Goal: Contribute content: Contribute content

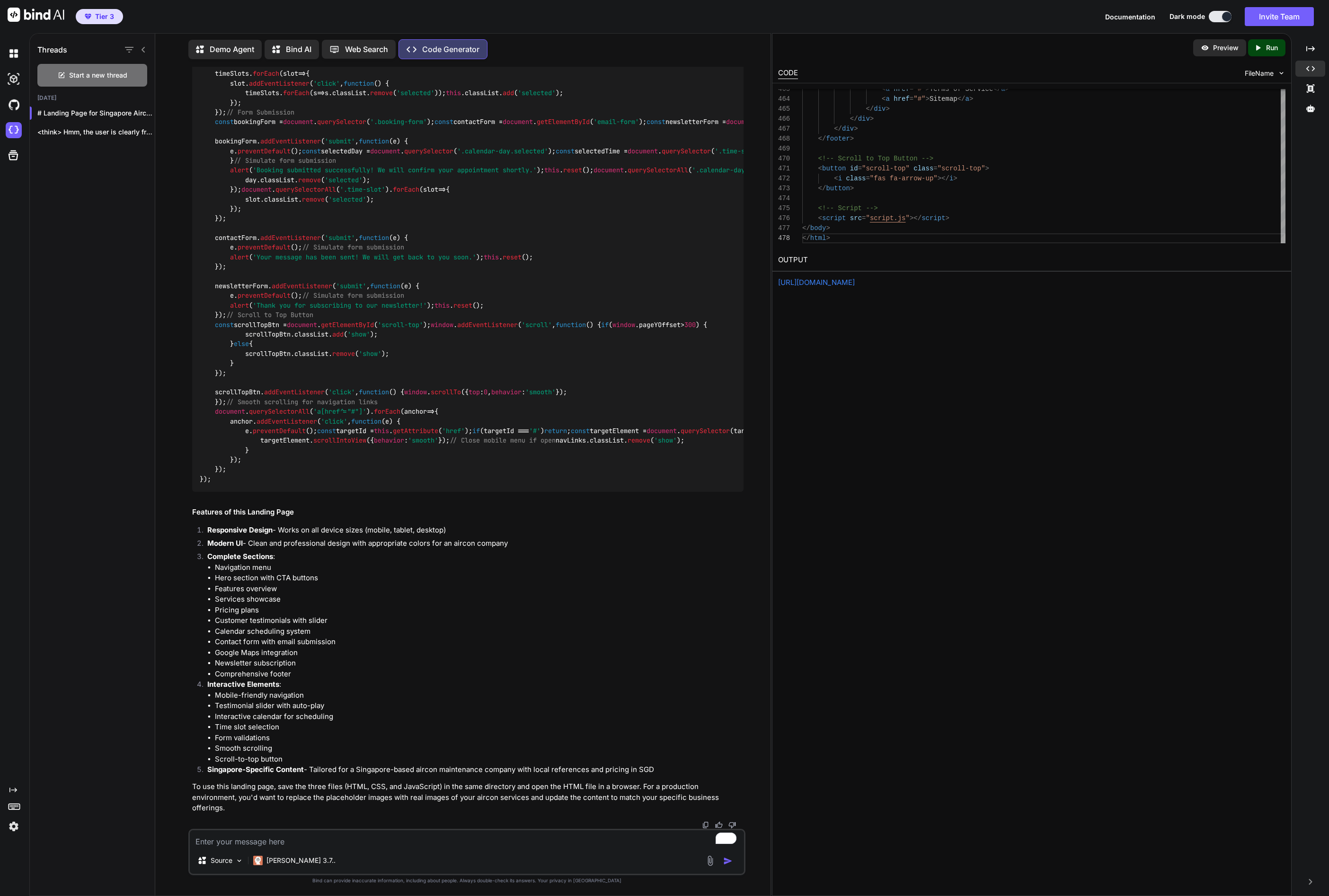
scroll to position [11364, 0]
click at [1272, 50] on p "Run" at bounding box center [1272, 47] width 12 height 9
click at [855, 284] on link "[URL][DOMAIN_NAME]" at bounding box center [817, 282] width 77 height 9
click at [1225, 52] on p "Preview" at bounding box center [1226, 47] width 26 height 9
click at [287, 841] on textarea "To enrich screen reader interactions, please activate Accessibility in Grammarl…" at bounding box center [467, 838] width 554 height 17
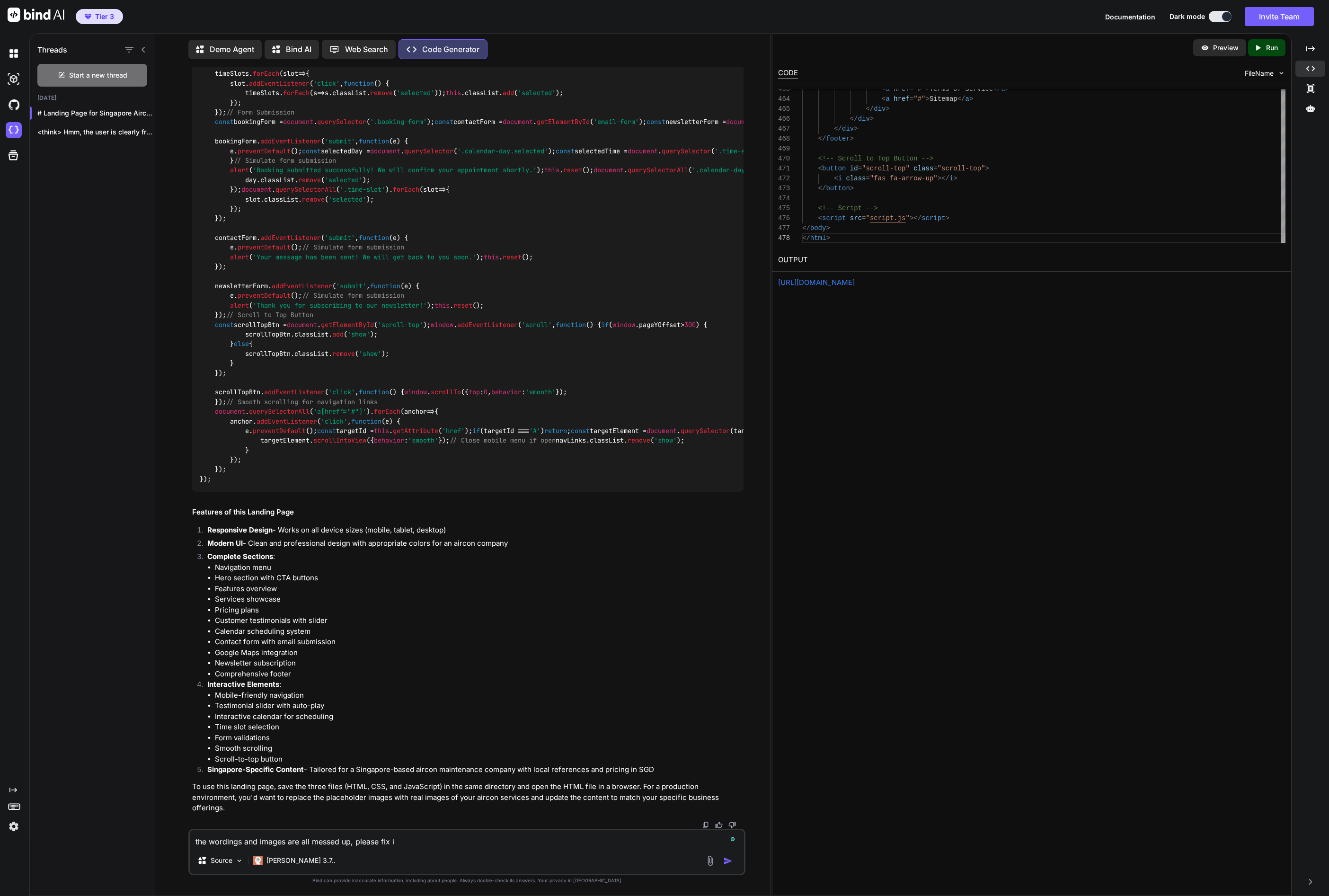
type textarea "the wordings and images are all messed up, please fix it"
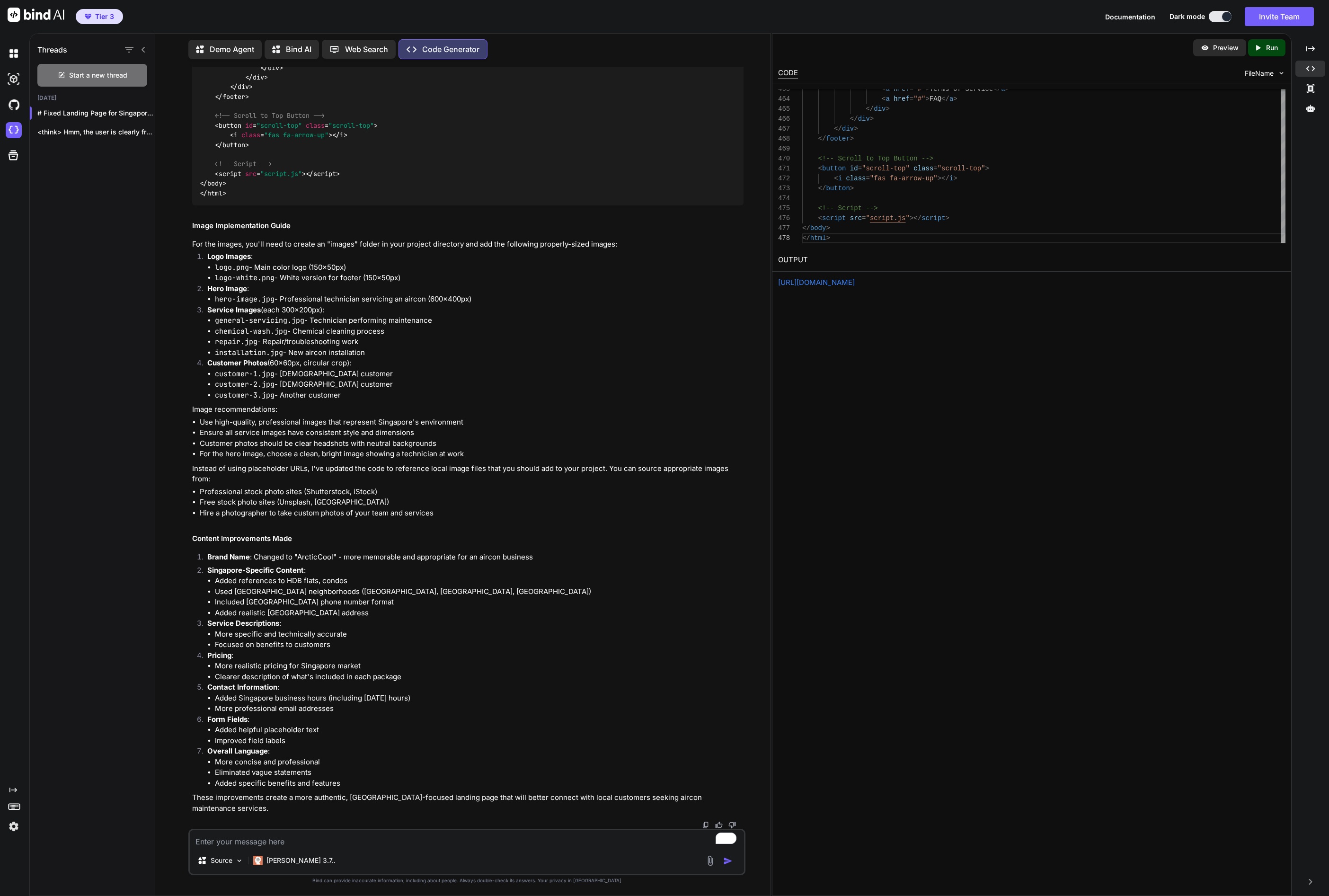
scroll to position [20962, 0]
click at [1275, 51] on p "Run" at bounding box center [1272, 47] width 12 height 9
click at [1222, 47] on p "Preview" at bounding box center [1226, 47] width 26 height 9
click at [710, 861] on img at bounding box center [710, 860] width 11 height 11
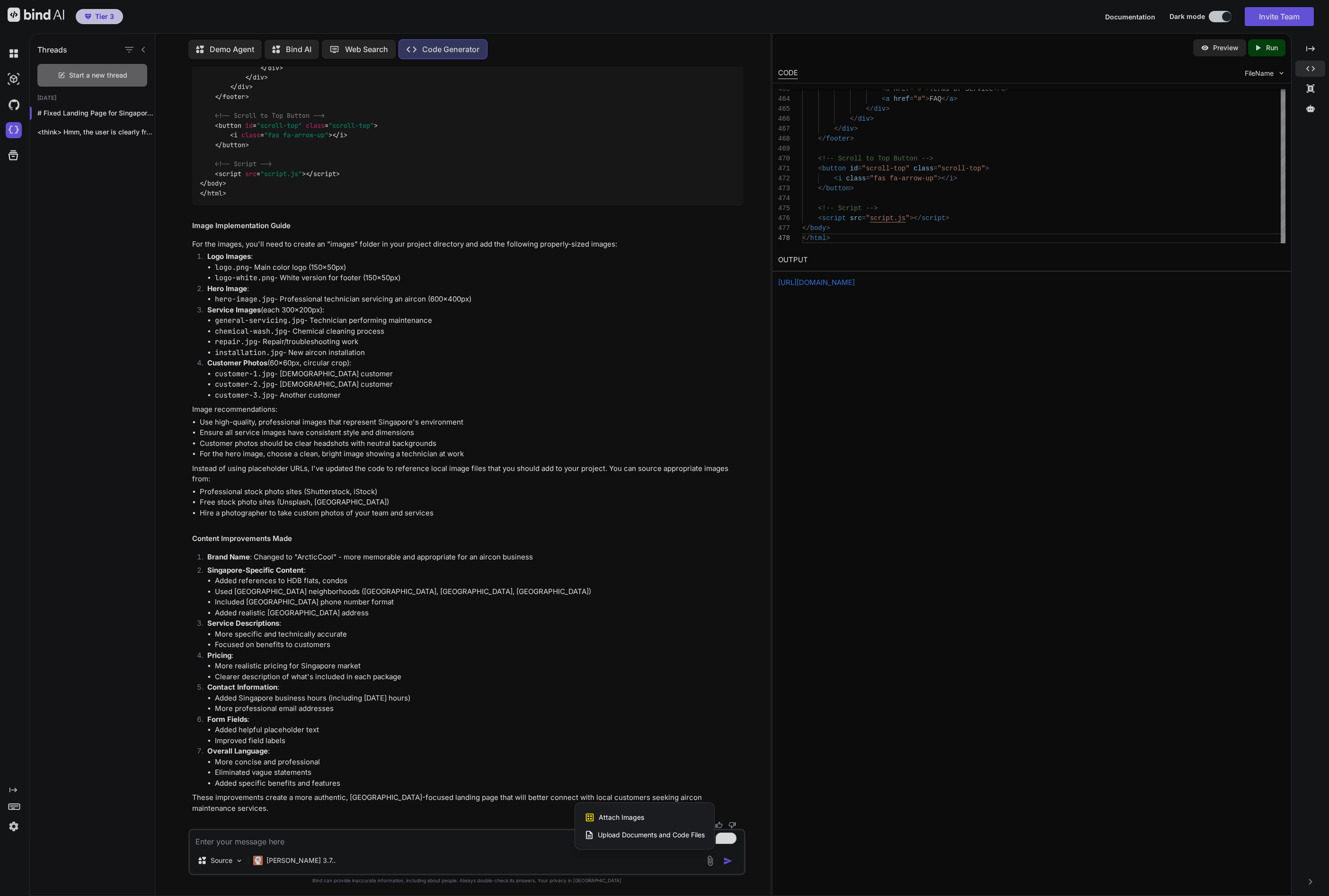
click at [614, 816] on span "Attach Images" at bounding box center [622, 817] width 45 height 9
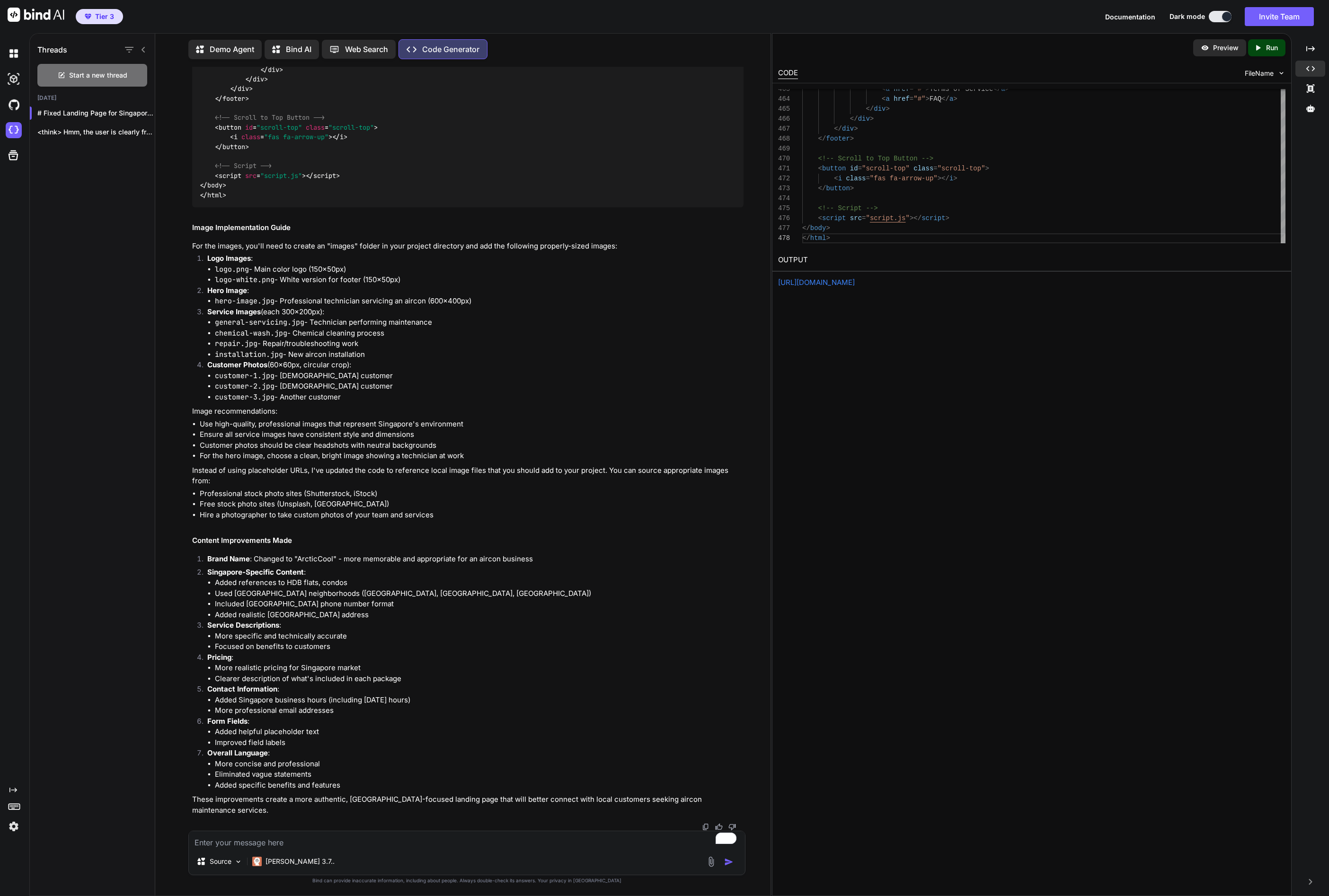
type input "C:\fakepath\Screenshot [DATE] 14.33.01.png"
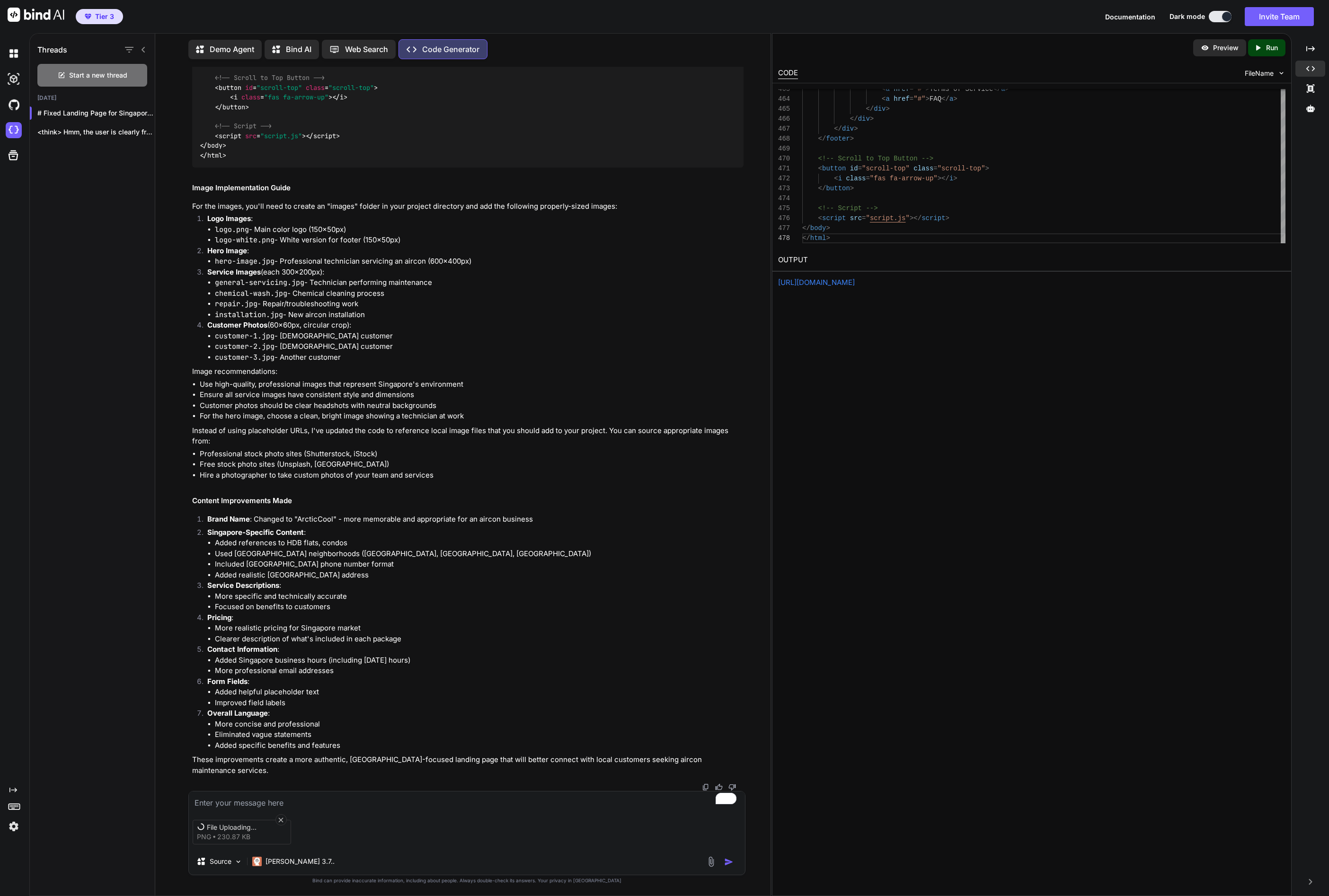
click at [273, 802] on textarea "To enrich screen reader interactions, please activate Accessibility in Grammarl…" at bounding box center [467, 800] width 556 height 17
type textarea "ugly and messed up UI"
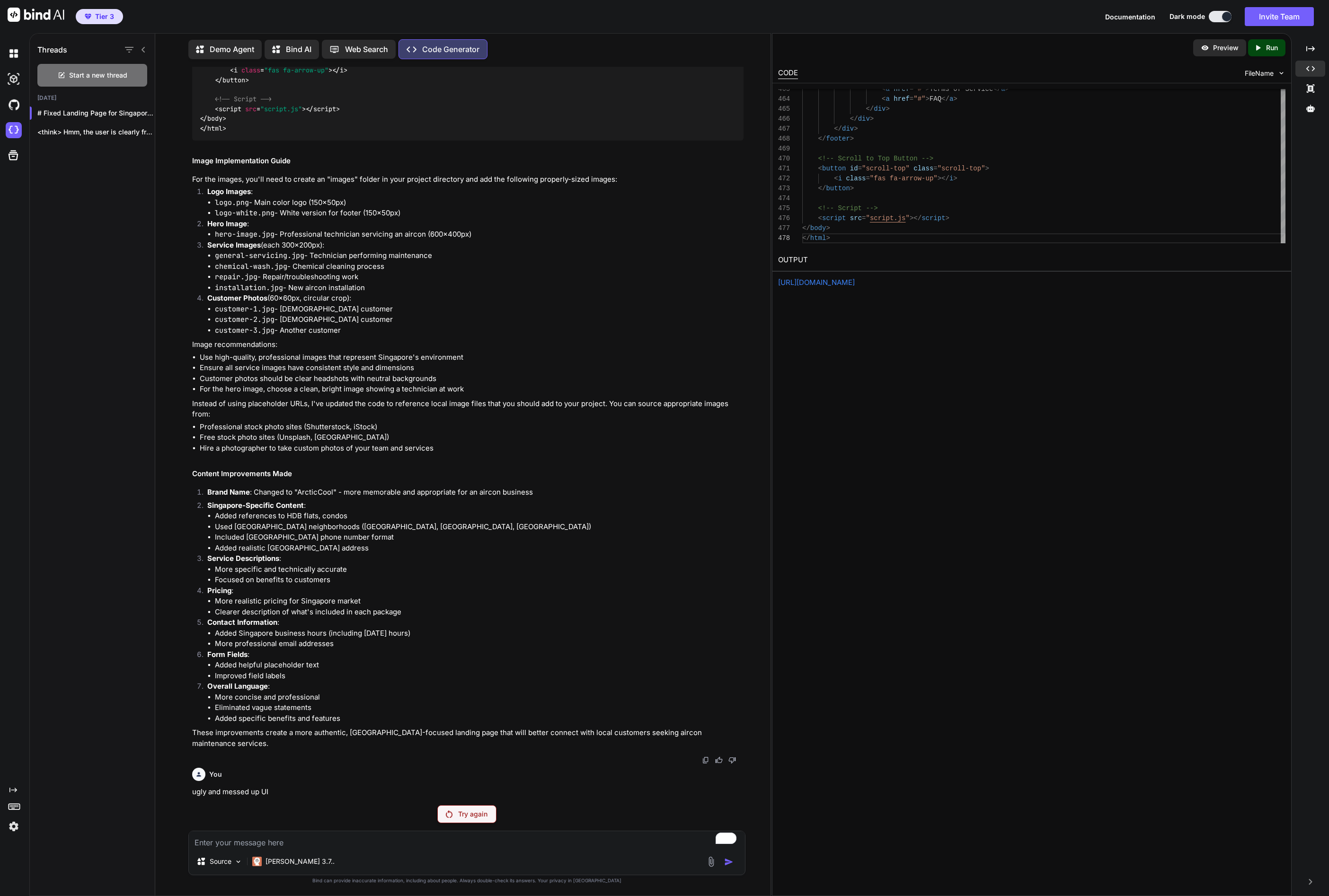
scroll to position [21119, 0]
click at [486, 813] on p "Try again" at bounding box center [473, 814] width 30 height 9
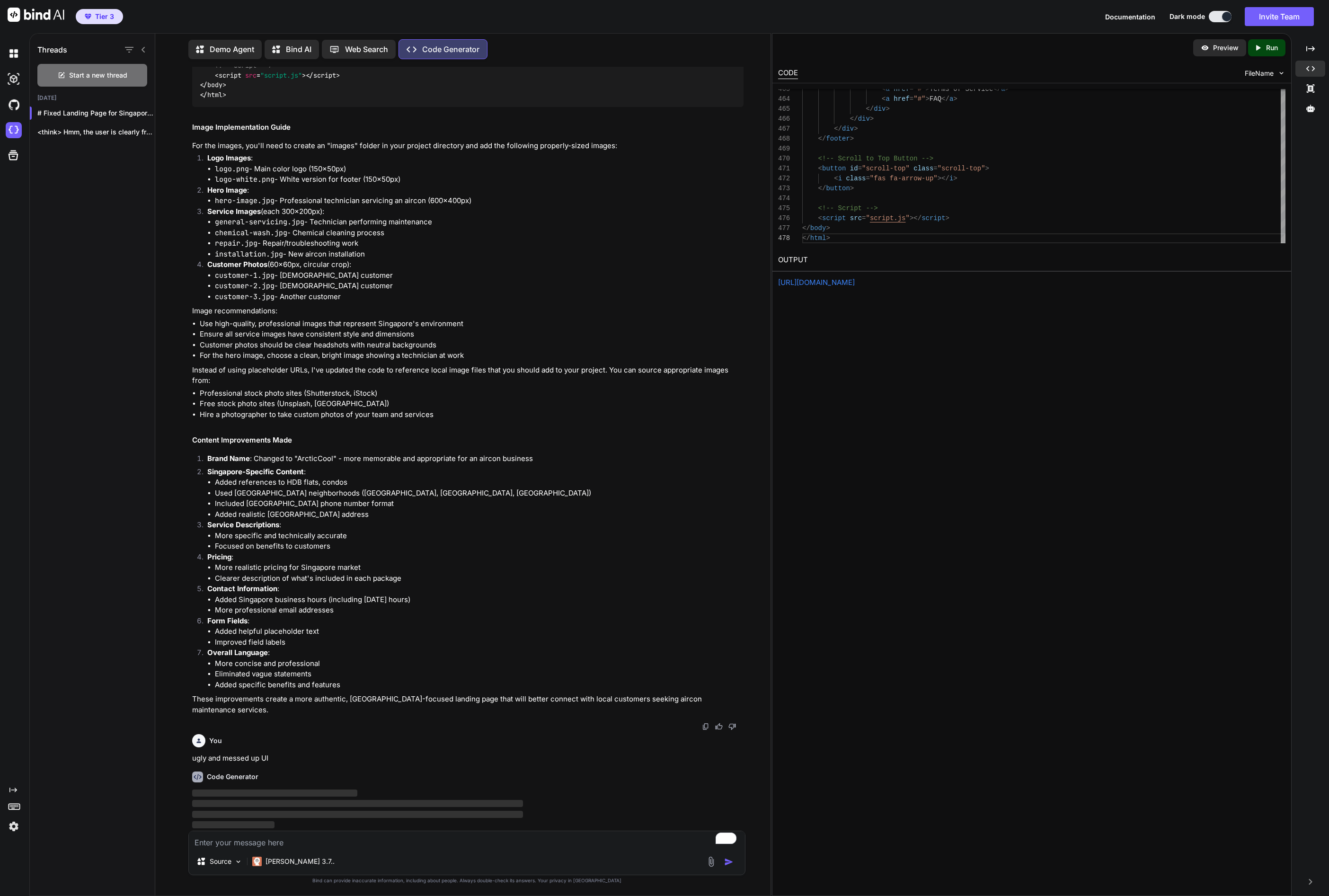
scroll to position [21152, 0]
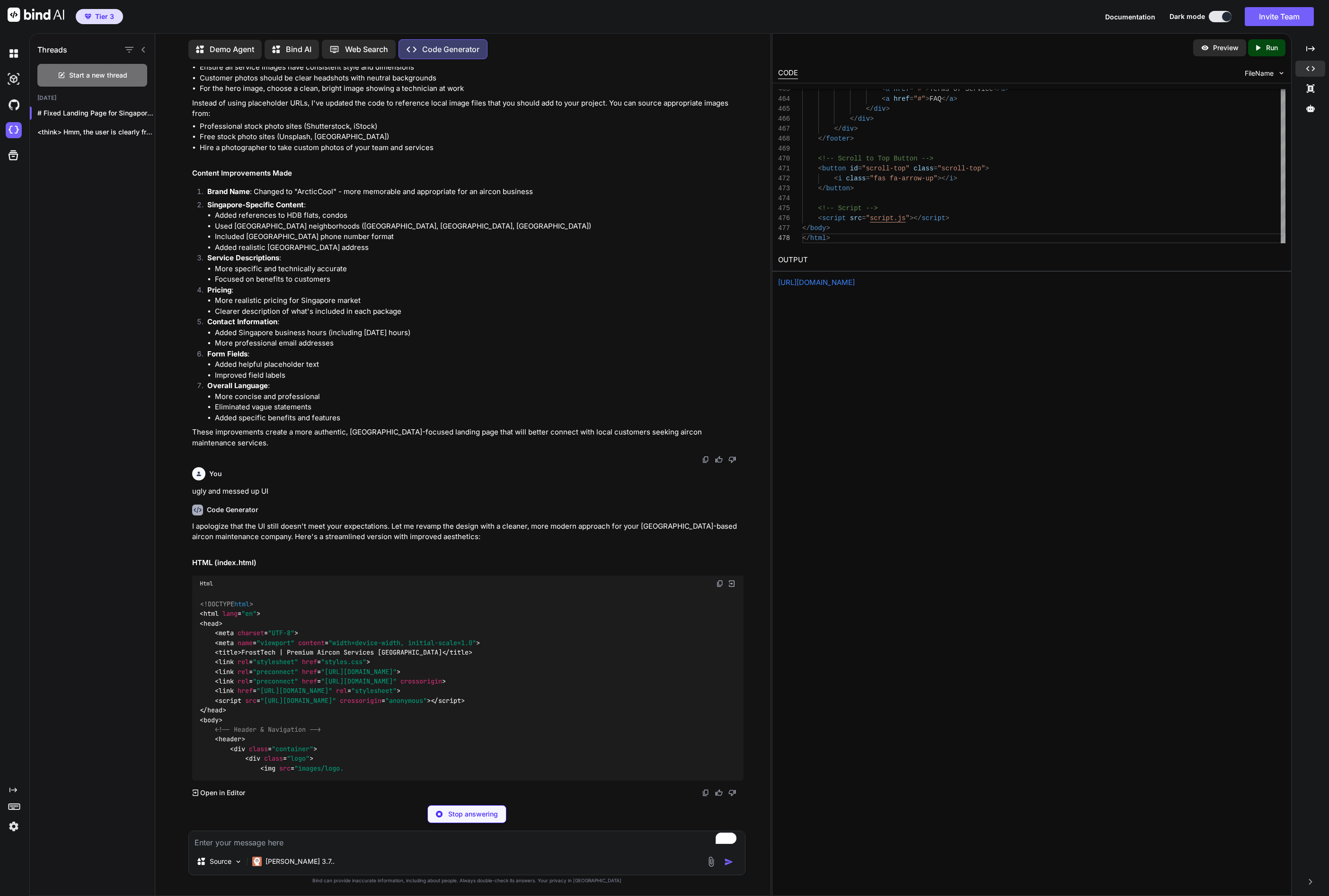
click at [708, 861] on img at bounding box center [711, 861] width 11 height 11
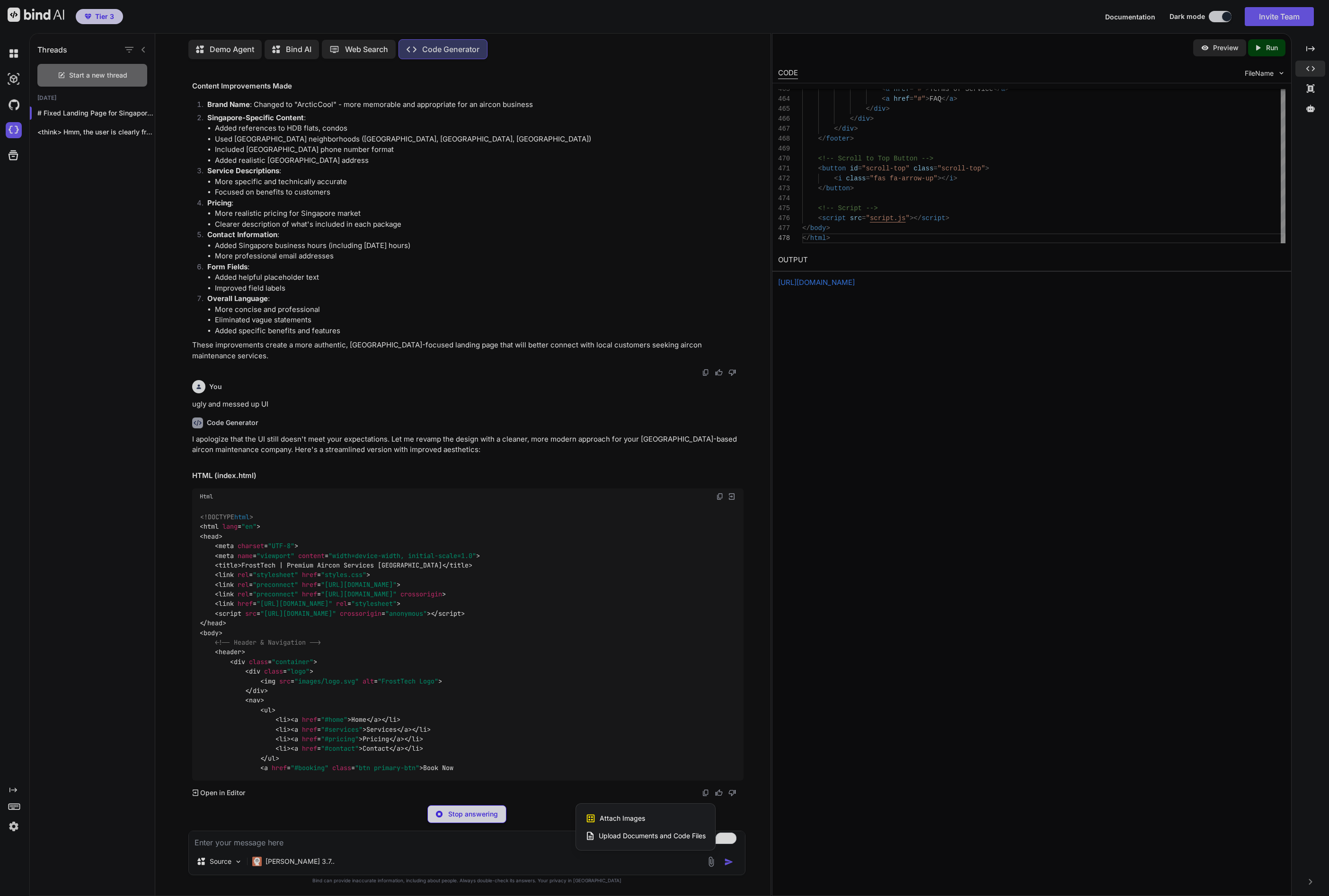
click at [638, 817] on span "Attach Images" at bounding box center [622, 818] width 45 height 9
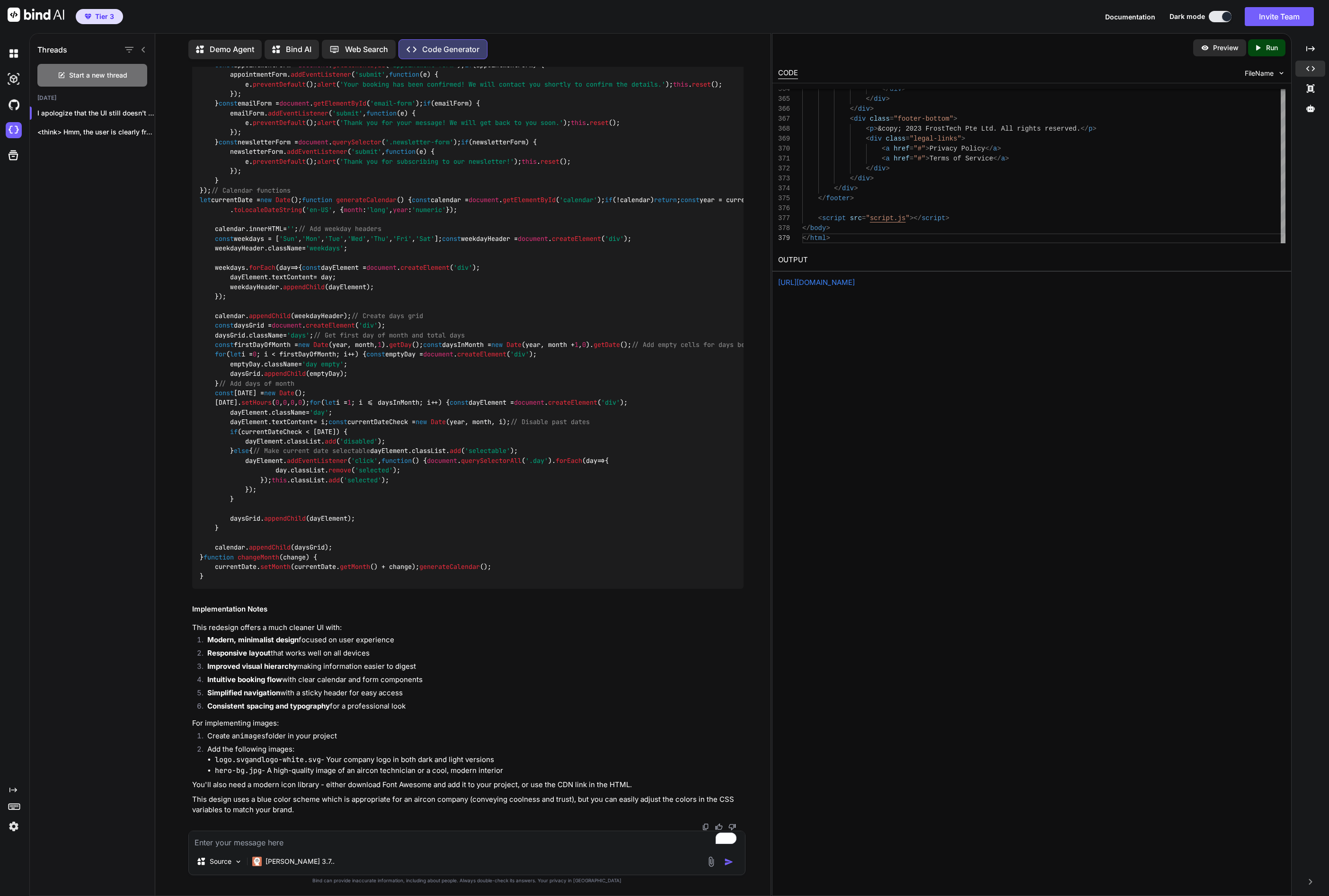
scroll to position [33792, 0]
click at [710, 863] on img at bounding box center [711, 861] width 11 height 11
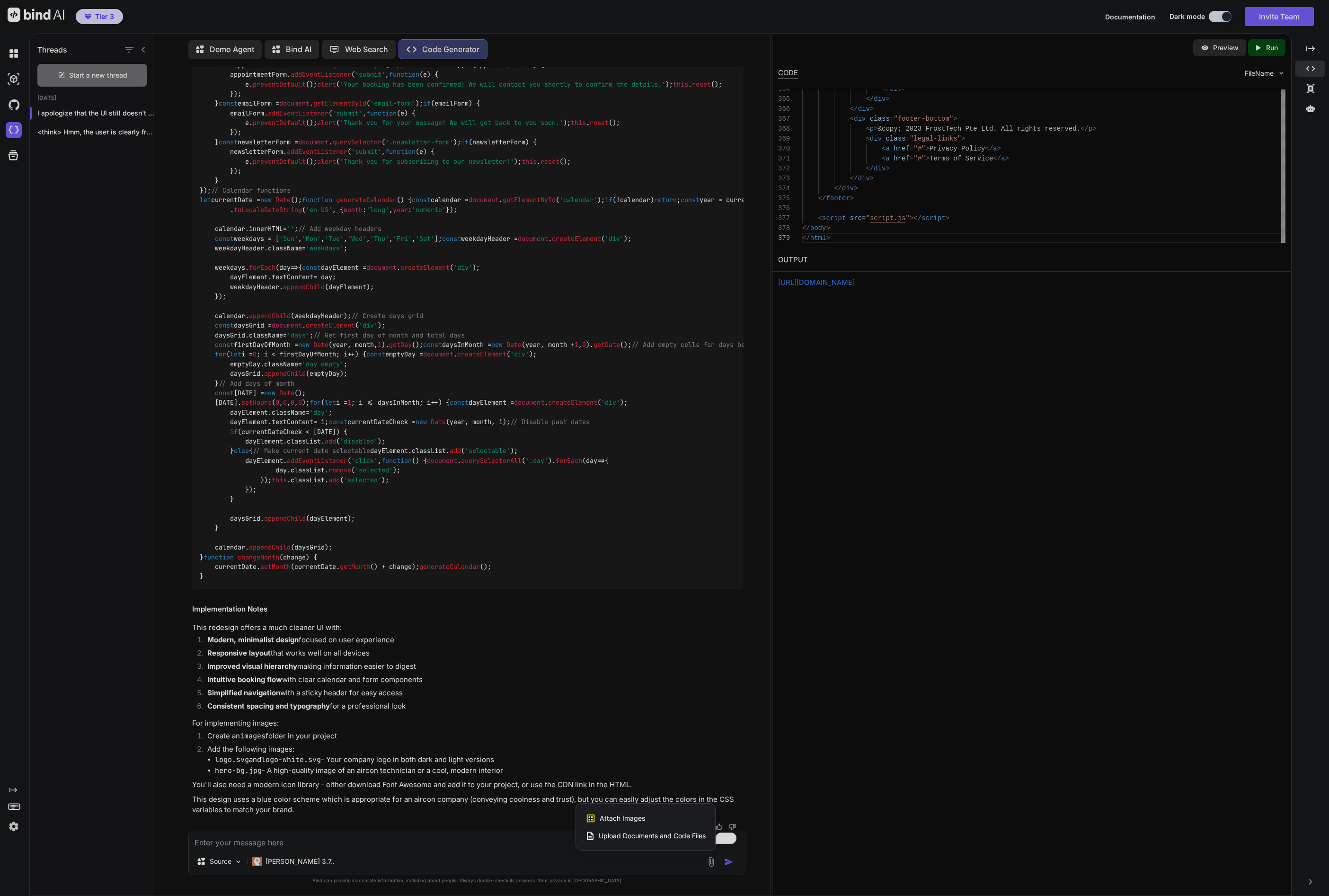
click at [656, 821] on div "Attach Images Image attachments are only supported in Claude and Gemini models." at bounding box center [646, 818] width 120 height 18
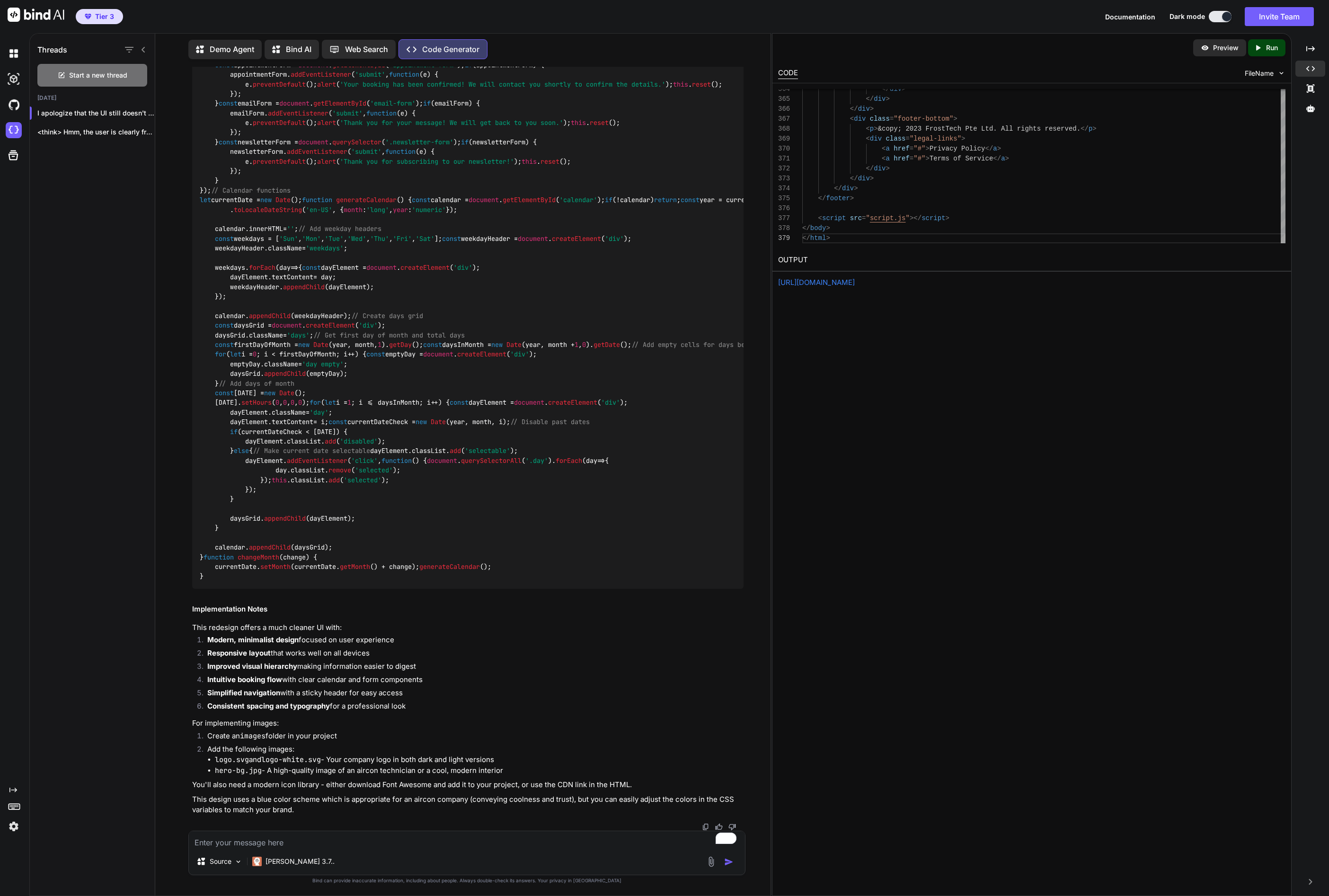
click at [1270, 48] on p "Run" at bounding box center [1272, 47] width 12 height 9
click at [855, 282] on link "[URL][DOMAIN_NAME]" at bounding box center [817, 282] width 77 height 9
click at [1269, 48] on p "Run" at bounding box center [1272, 47] width 12 height 9
click at [1260, 77] on span "FileName" at bounding box center [1260, 73] width 29 height 9
click at [1262, 73] on span "FileName" at bounding box center [1260, 73] width 29 height 9
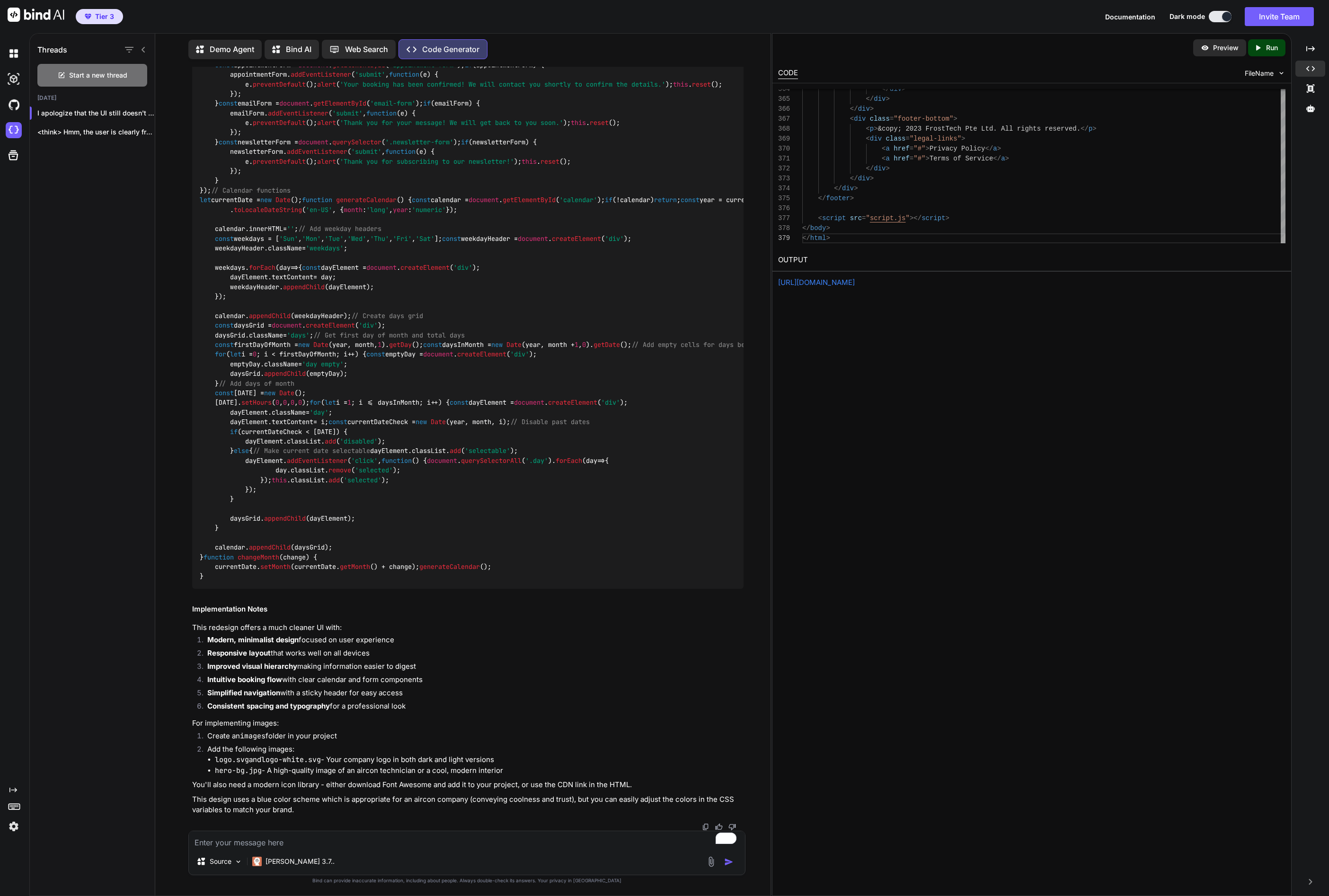
click at [1285, 73] on img at bounding box center [1281, 73] width 8 height 8
click at [1235, 50] on p "Preview" at bounding box center [1226, 47] width 26 height 9
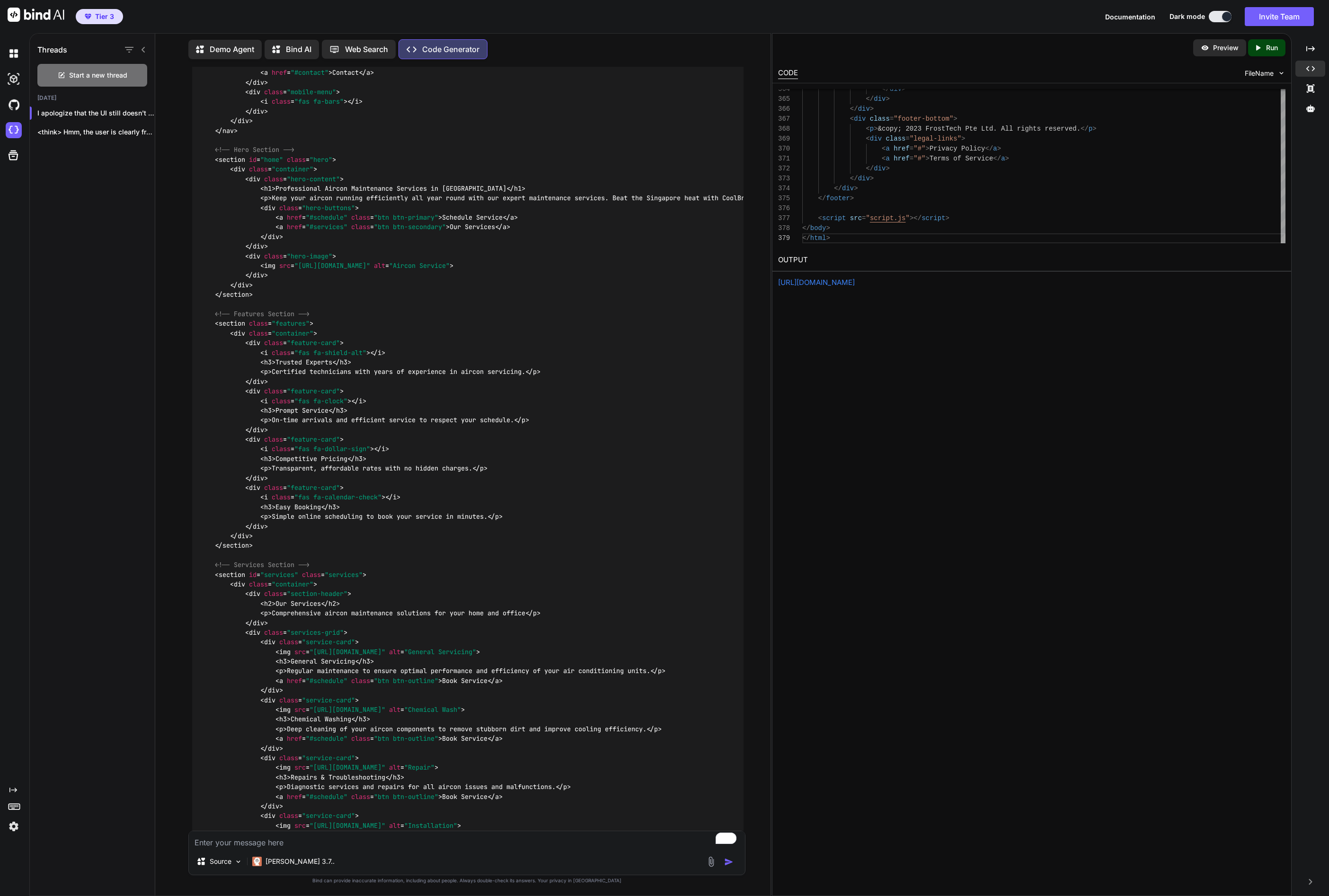
scroll to position [0, 0]
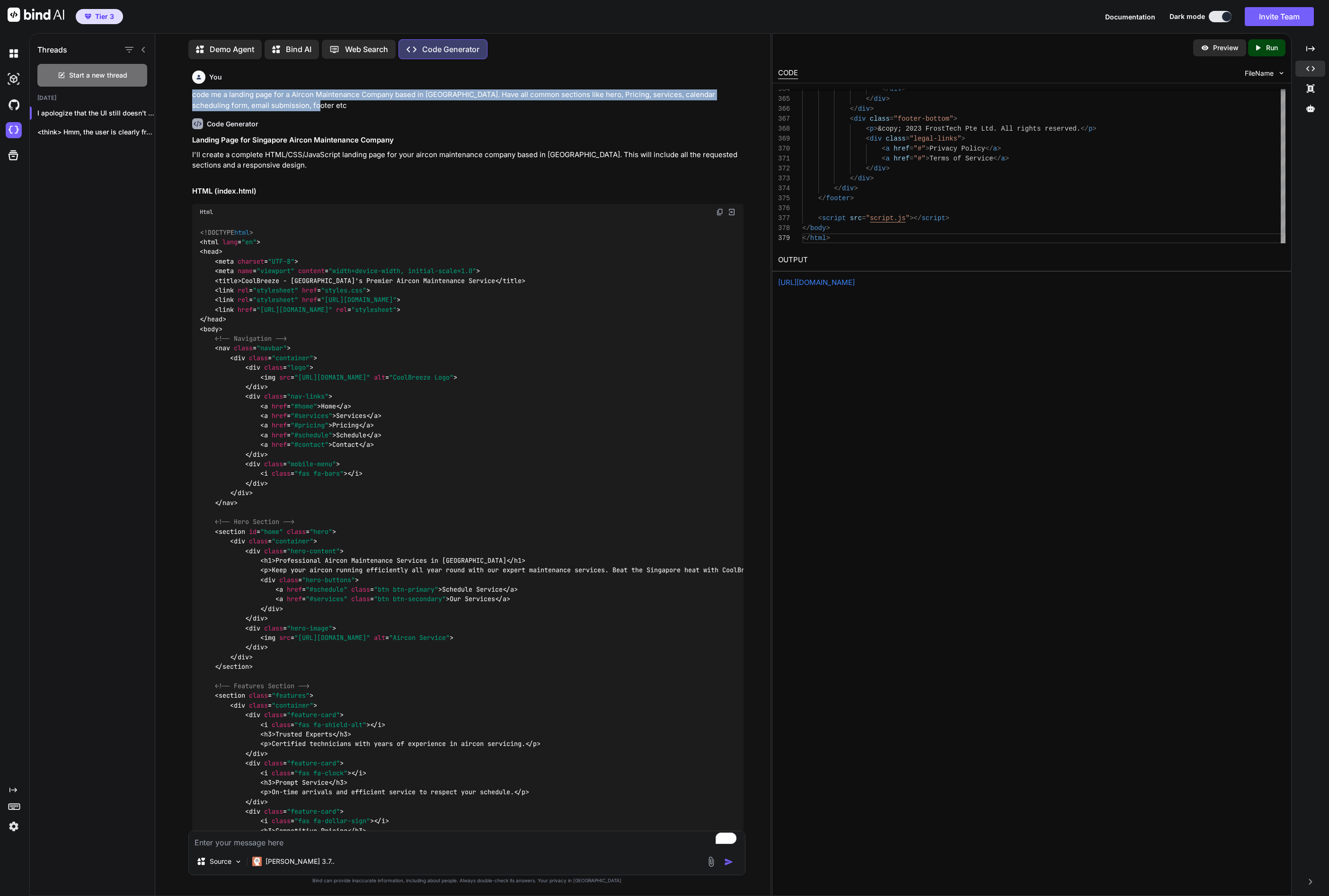
drag, startPoint x: 193, startPoint y: 94, endPoint x: 319, endPoint y: 101, distance: 126.2
click at [319, 101] on p "code me a landing page for a Aircon Maintenance Company based in [GEOGRAPHIC_DA…" at bounding box center [468, 100] width 552 height 21
copy p "code me a landing page for a Aircon Maintenance Company based in [GEOGRAPHIC_DA…"
click at [14, 53] on img at bounding box center [14, 54] width 16 height 16
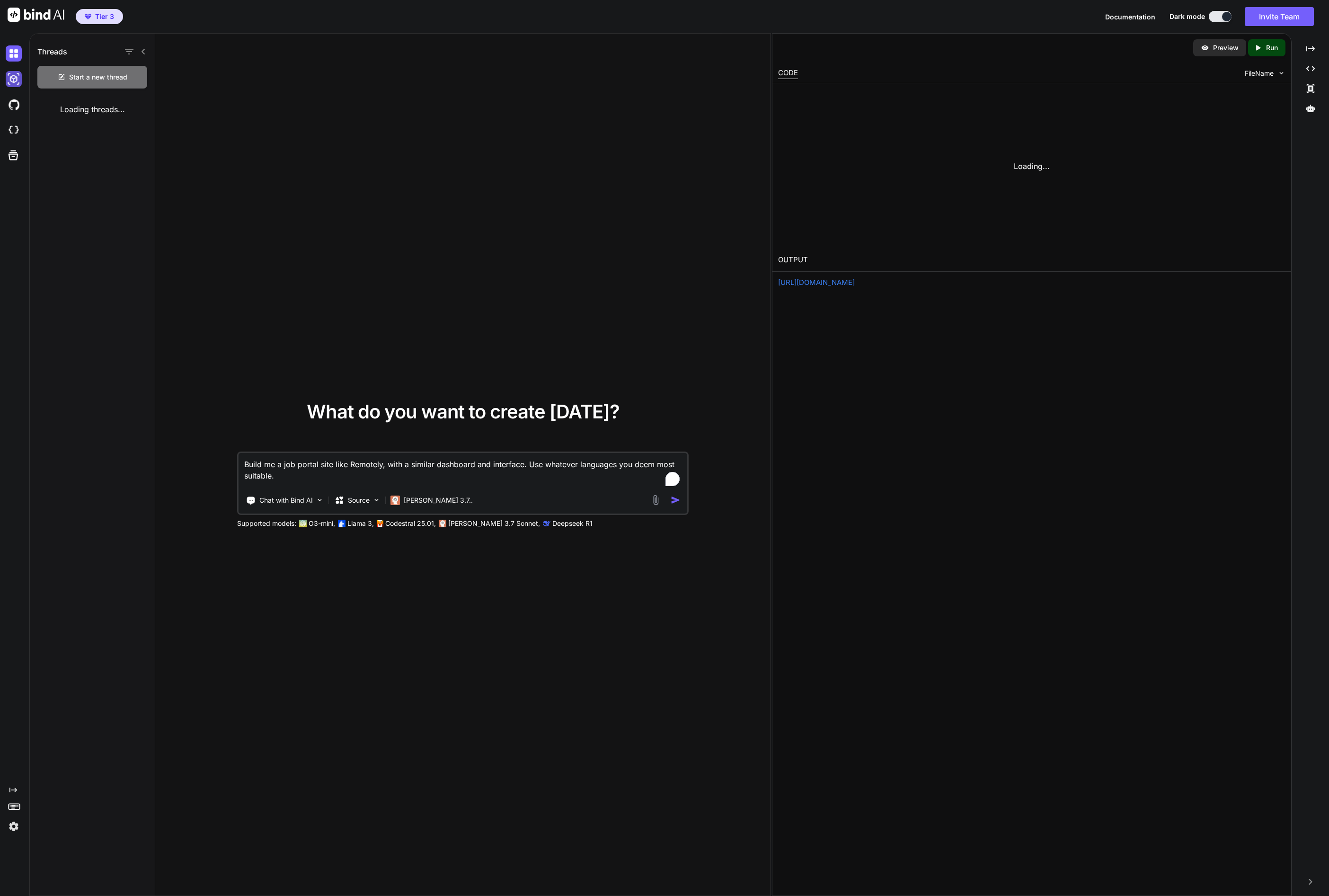
click at [18, 79] on img at bounding box center [14, 79] width 16 height 16
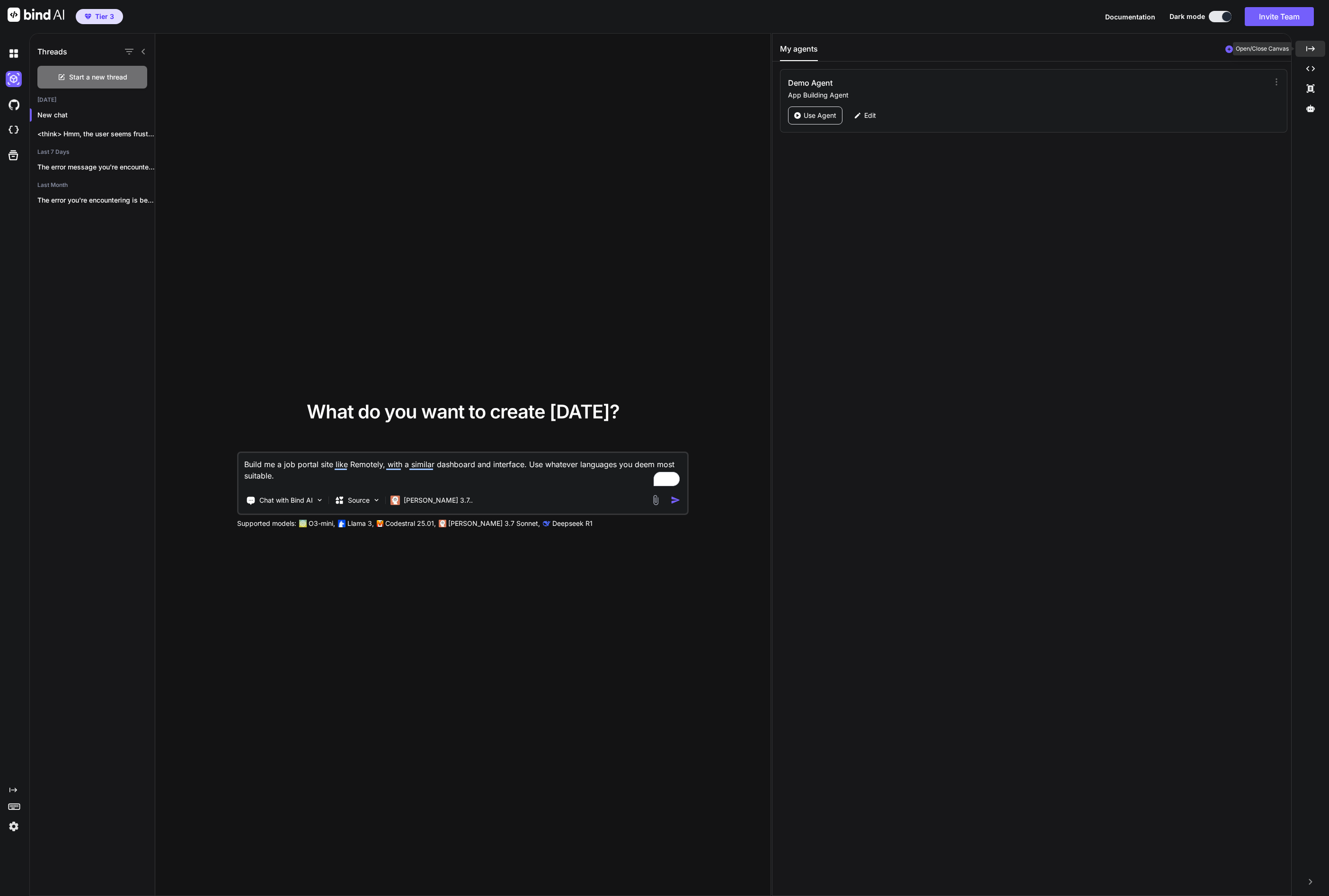
click at [1312, 48] on icon at bounding box center [1311, 48] width 9 height 5
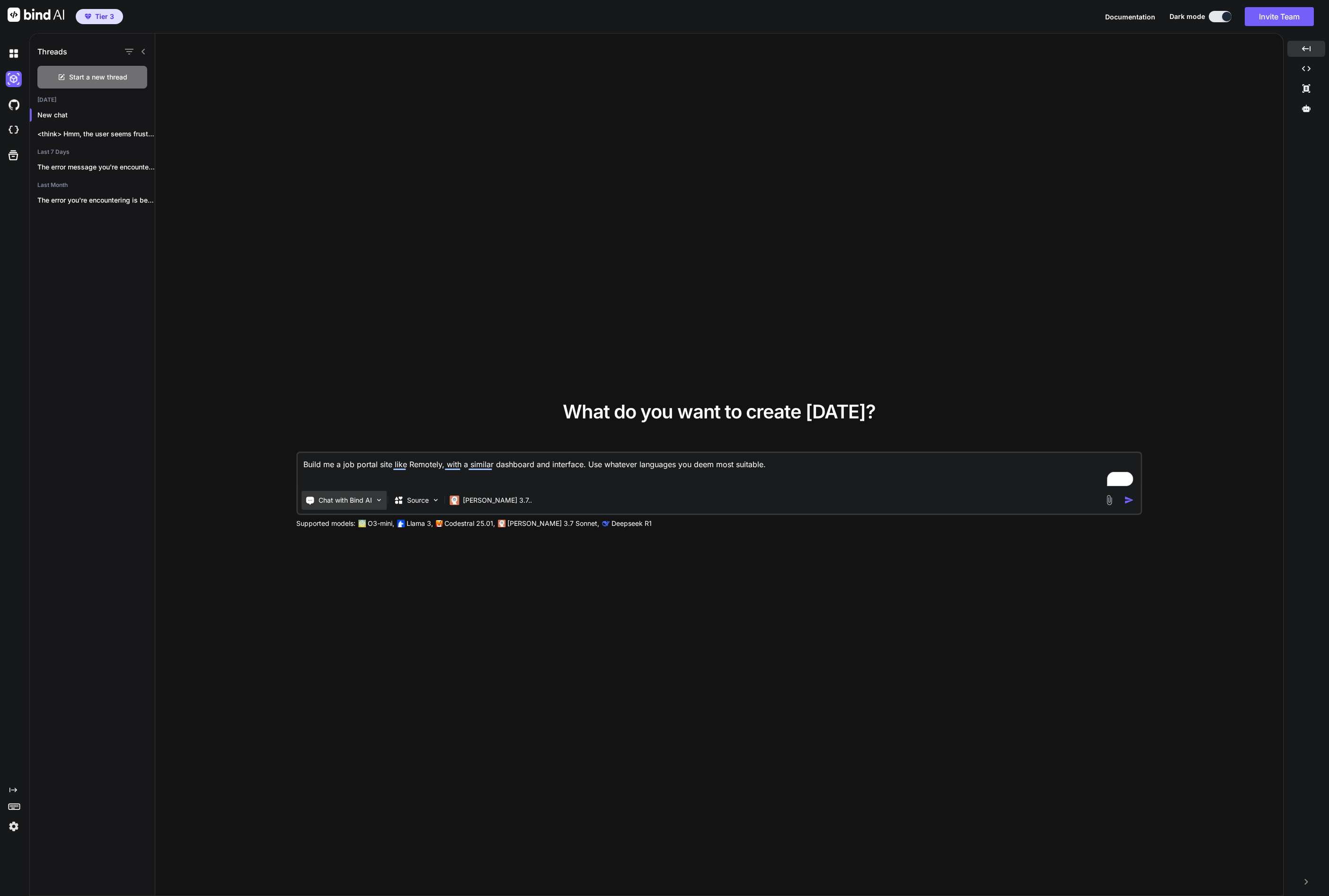
click at [360, 497] on p "Chat with Bind AI" at bounding box center [345, 500] width 54 height 9
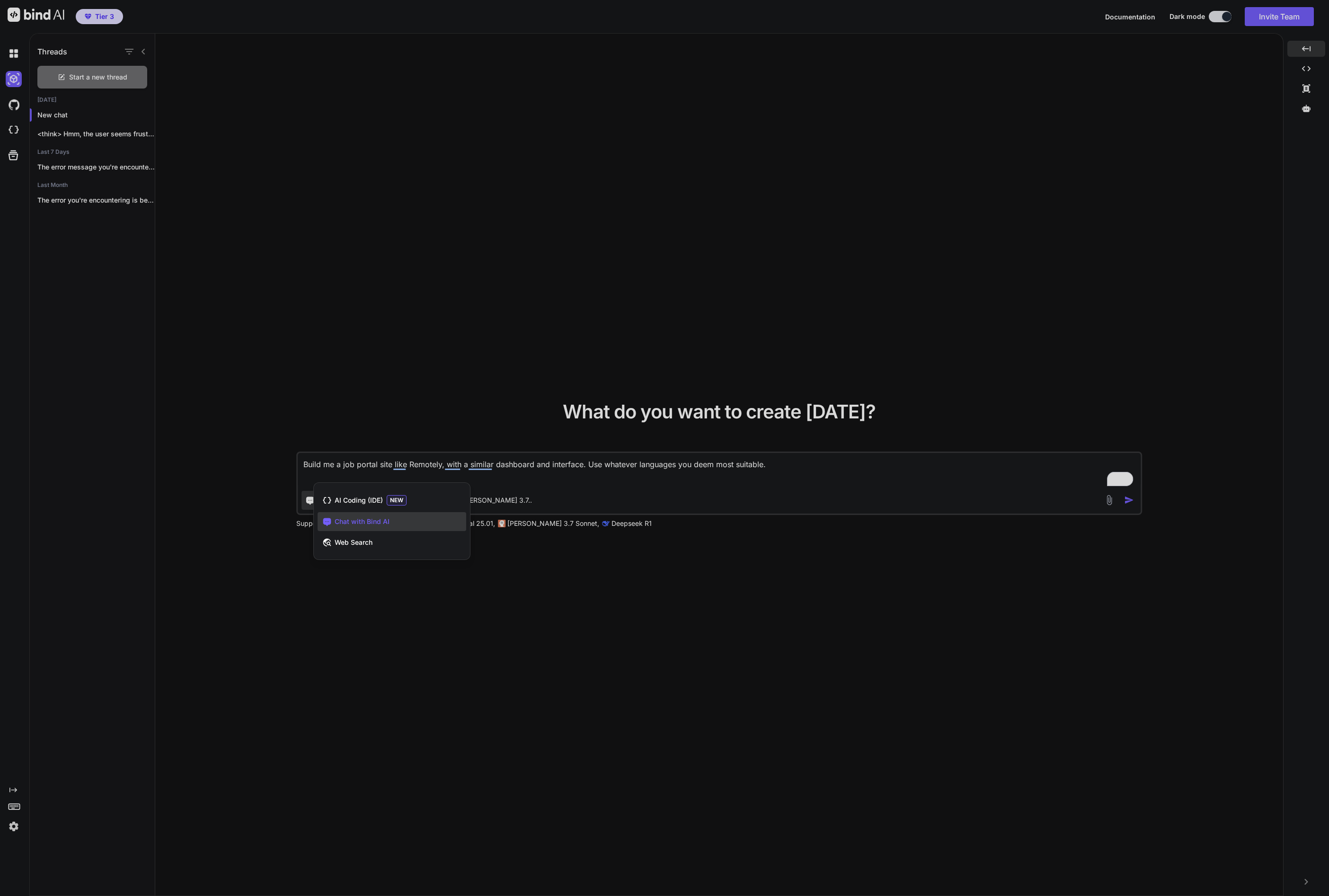
click at [382, 518] on span "Chat with Bind AI" at bounding box center [362, 521] width 55 height 9
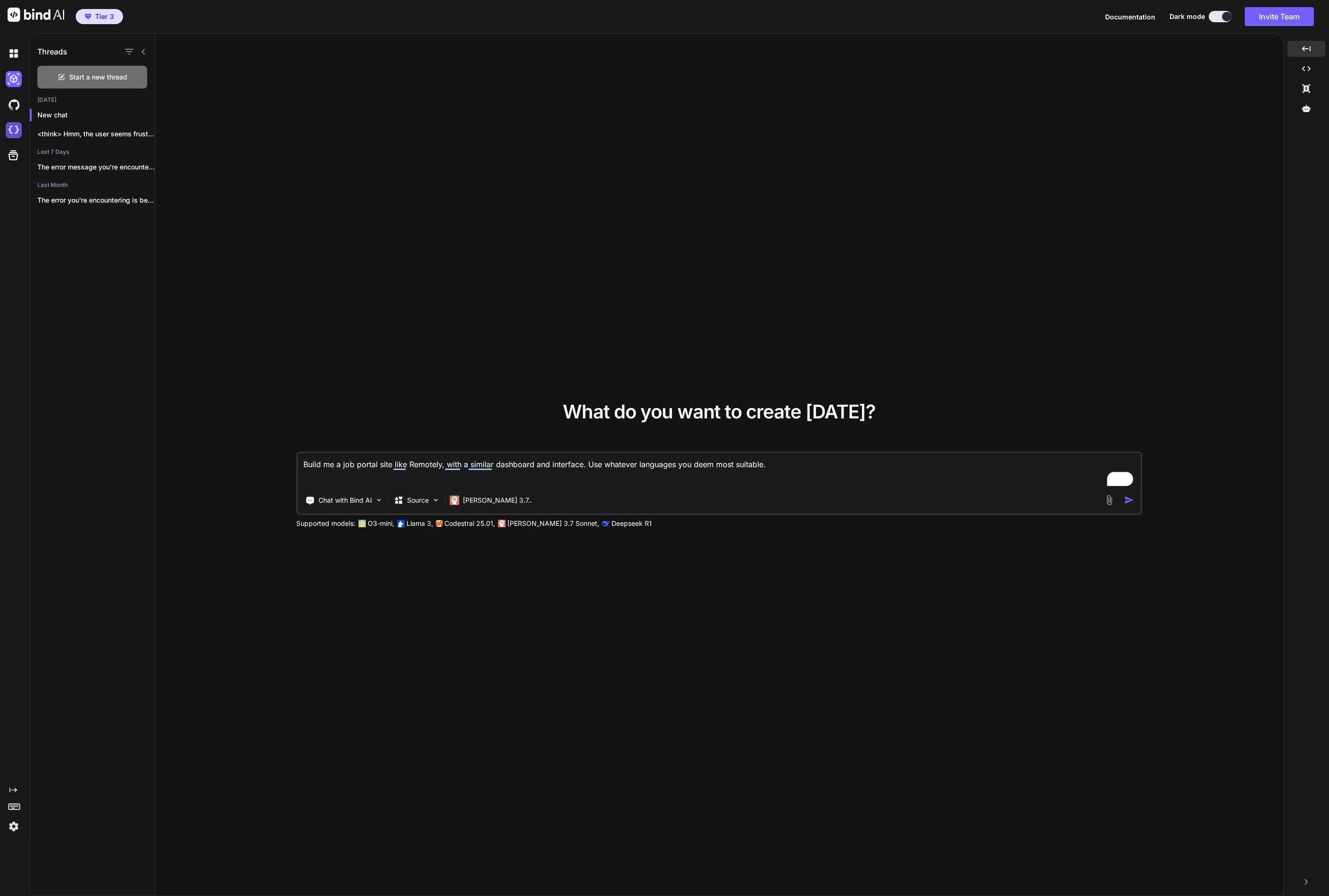
click at [13, 127] on img at bounding box center [14, 130] width 16 height 16
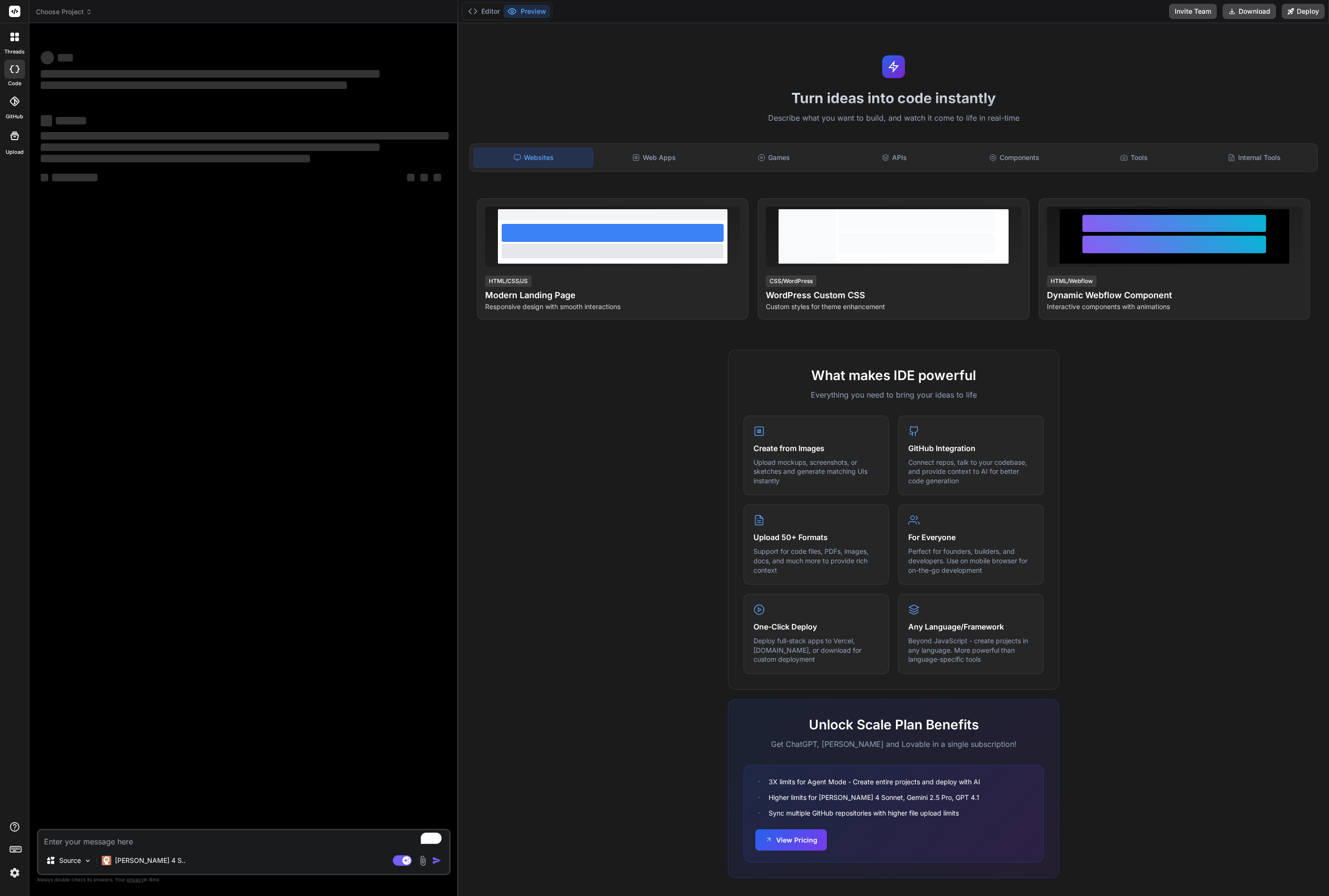
click at [92, 13] on icon at bounding box center [89, 12] width 7 height 7
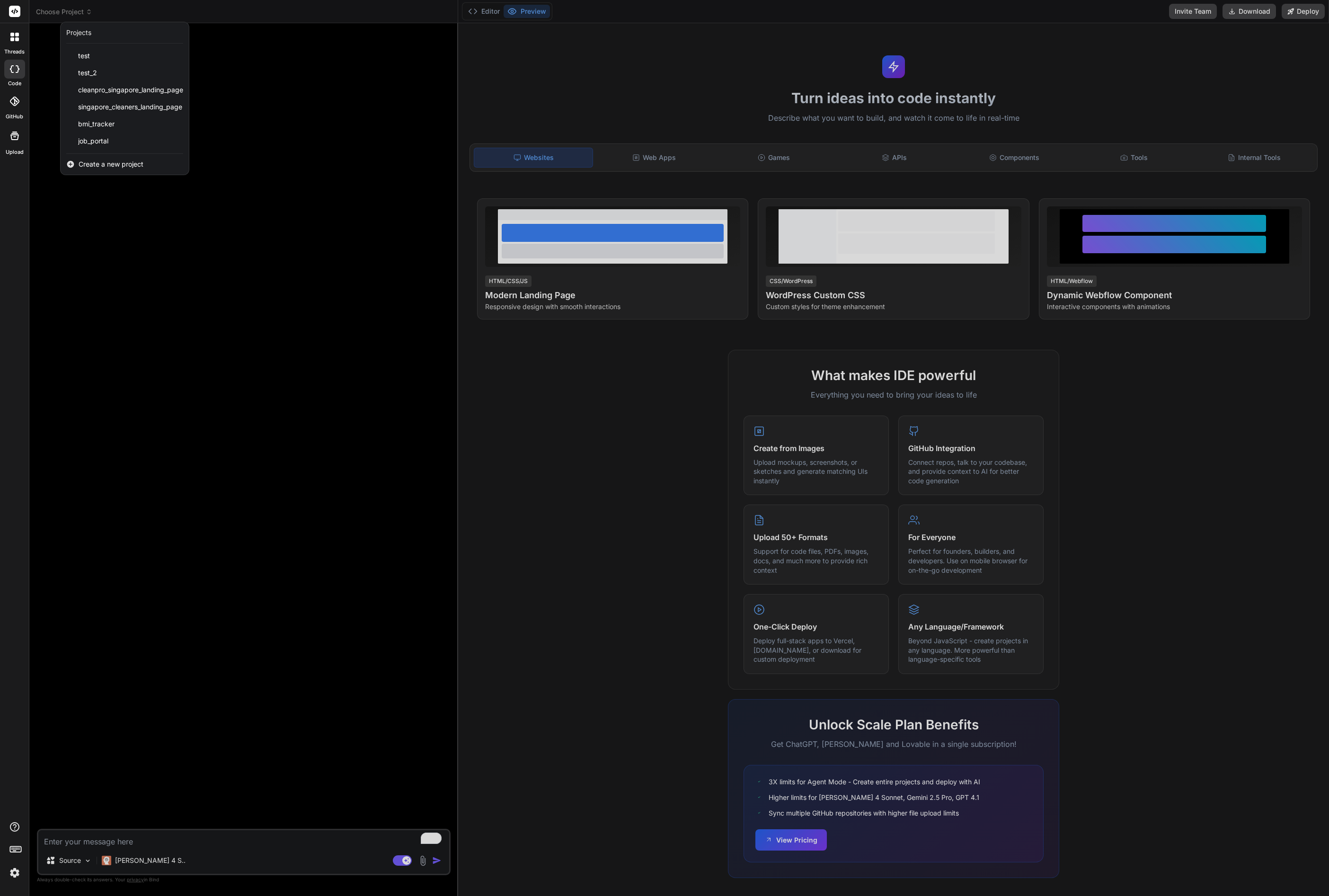
type textarea "x"
click at [105, 167] on span "Create a new project" at bounding box center [111, 164] width 65 height 9
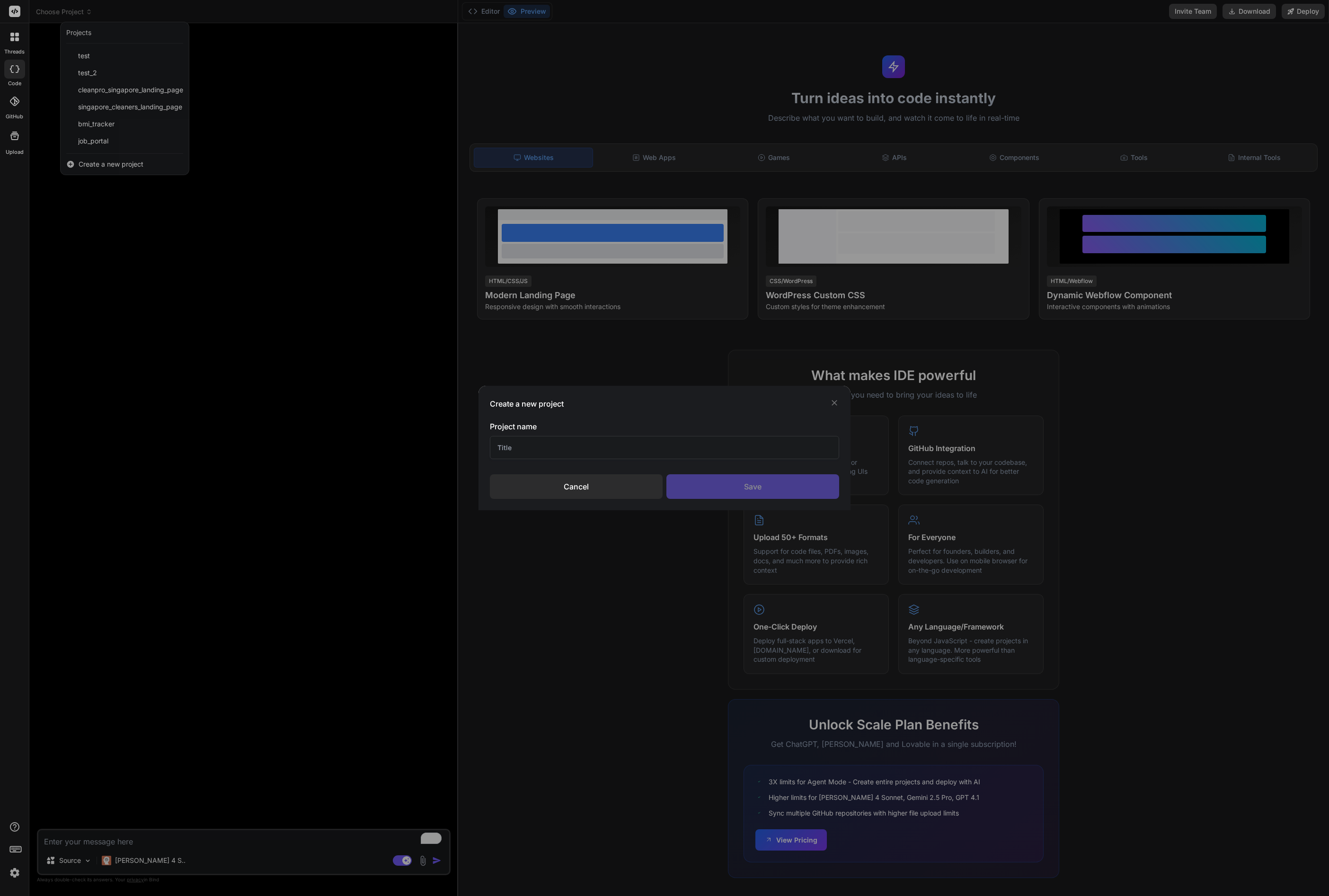
click at [531, 454] on input "text" at bounding box center [664, 447] width 350 height 23
type input "AC Site"
click at [784, 484] on div "Save" at bounding box center [753, 486] width 173 height 25
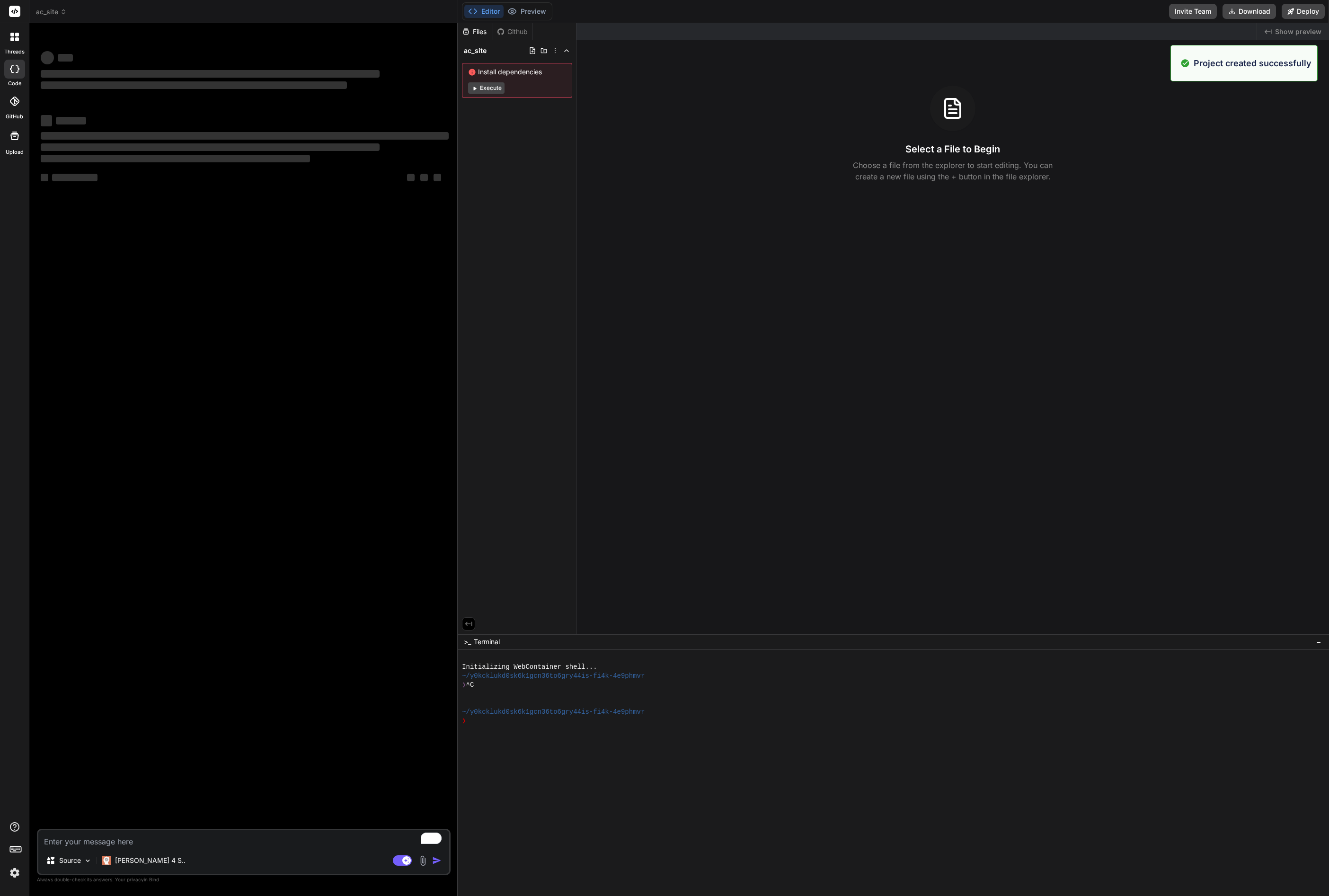
type textarea "x"
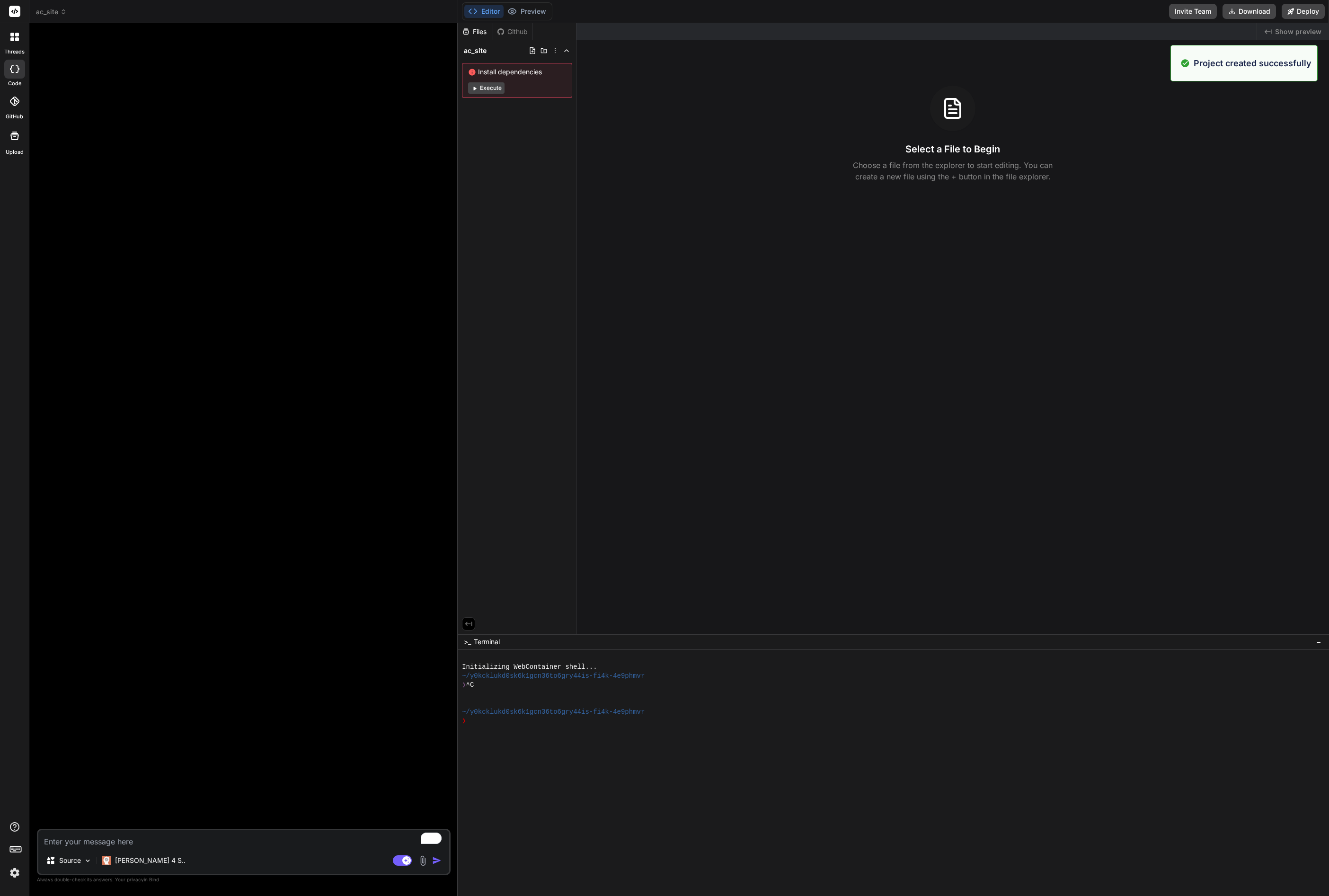
click at [181, 844] on textarea "To enrich screen reader interactions, please activate Accessibility in Grammarl…" at bounding box center [244, 838] width 411 height 17
paste textarea "code me a landing page for a Aircon Maintenance Company based in [GEOGRAPHIC_DA…"
type textarea "code me a landing page for a Aircon Maintenance Company based in [GEOGRAPHIC_DA…"
type textarea "x"
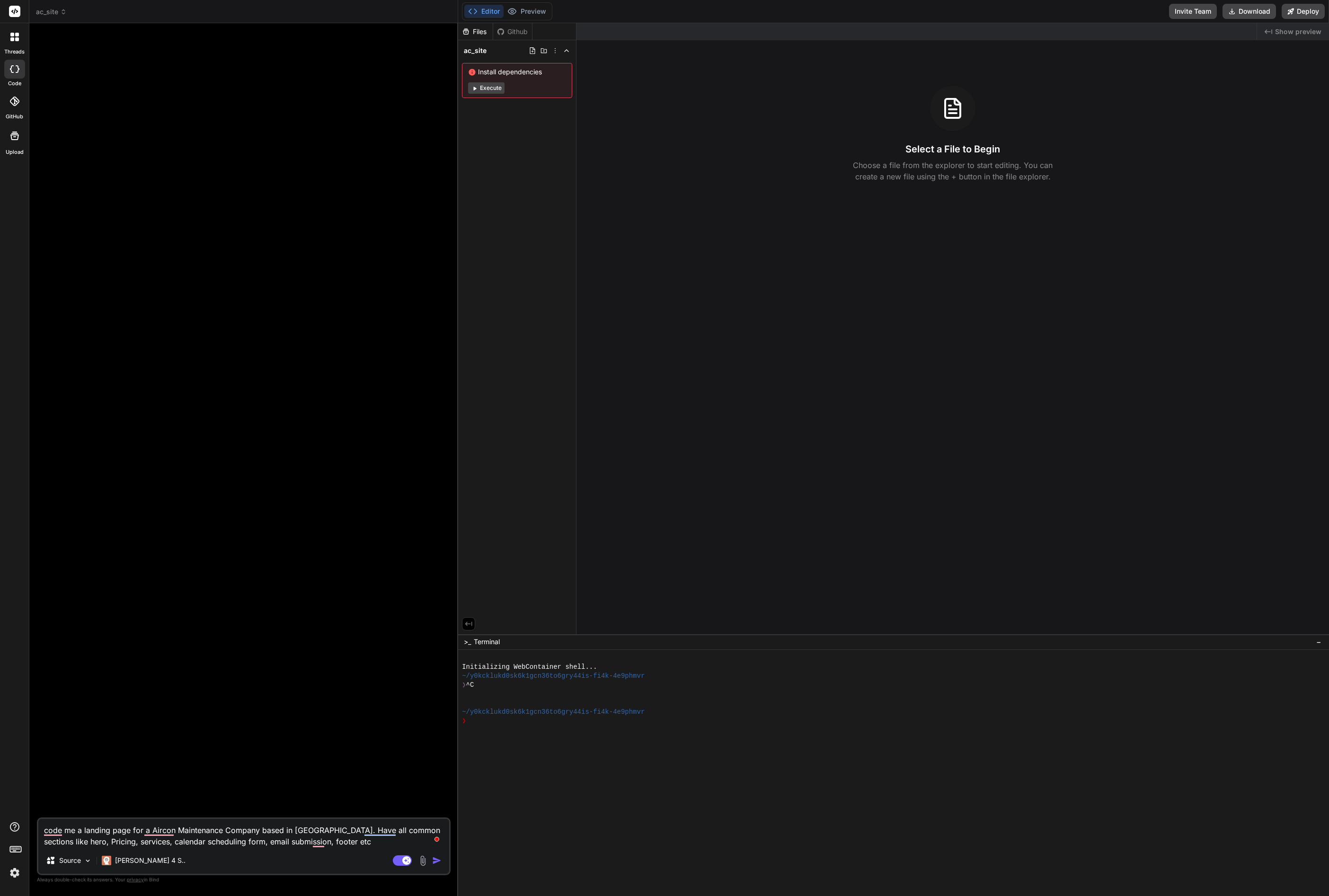
type textarea "code me a landing page for a Aircon Maintenance Company based in [GEOGRAPHIC_DA…"
click at [437, 860] on img "button" at bounding box center [436, 860] width 9 height 9
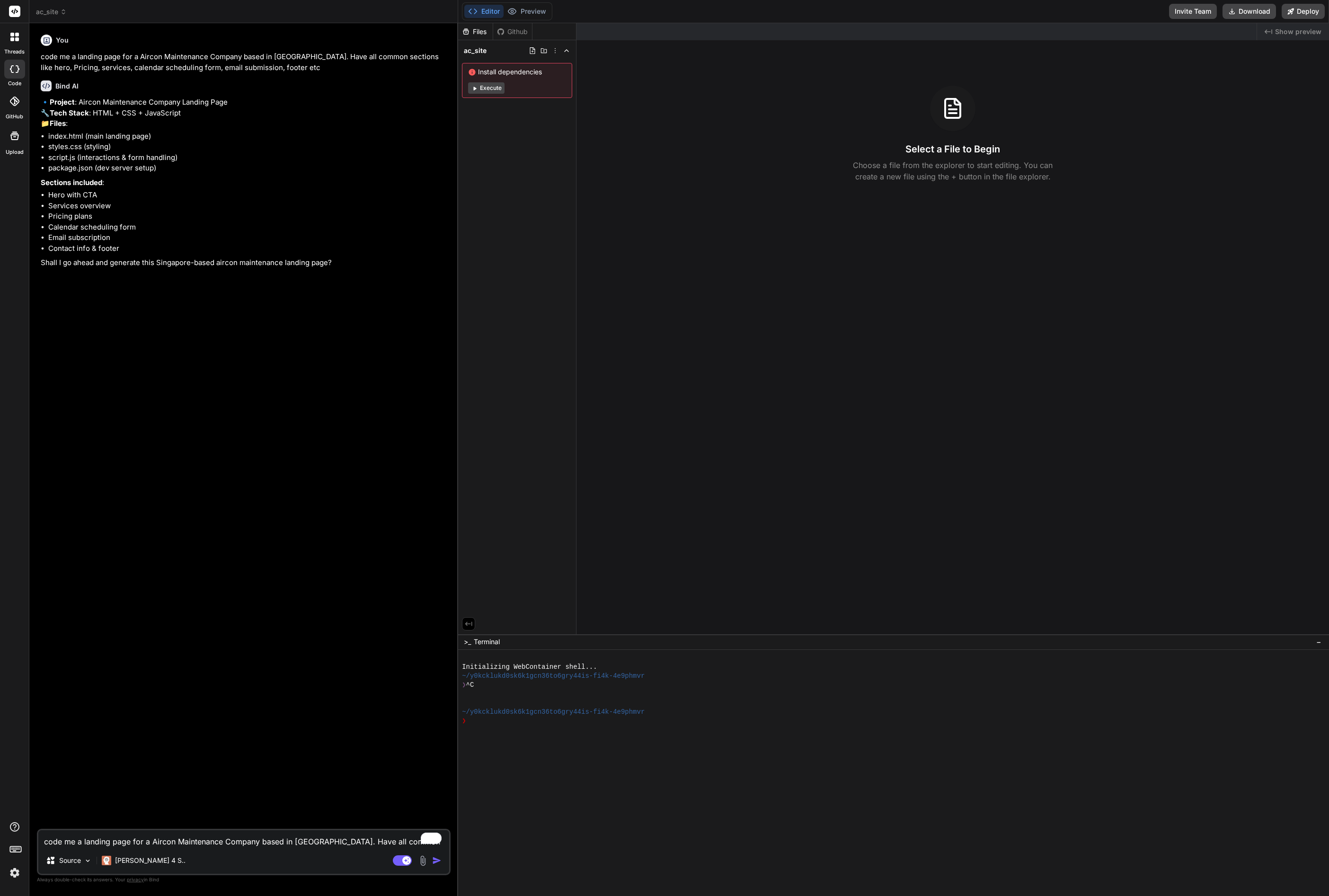
type textarea "x"
click at [164, 842] on textarea "code me a landing page for a Aircon Maintenance Company based in [GEOGRAPHIC_DA…" at bounding box center [244, 838] width 411 height 17
type textarea "y"
type textarea "x"
type textarea "ye"
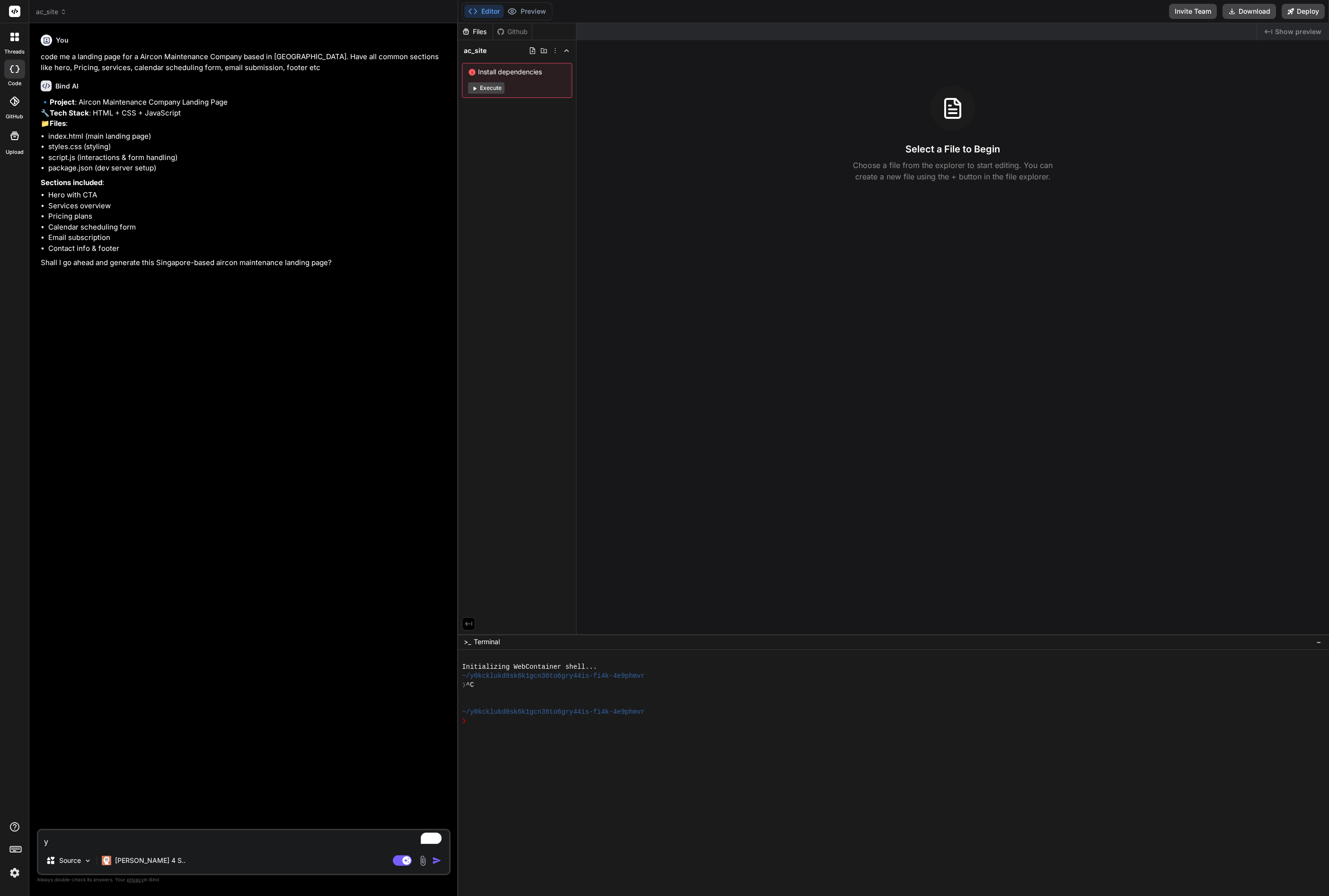
type textarea "x"
type textarea "yes"
type textarea "x"
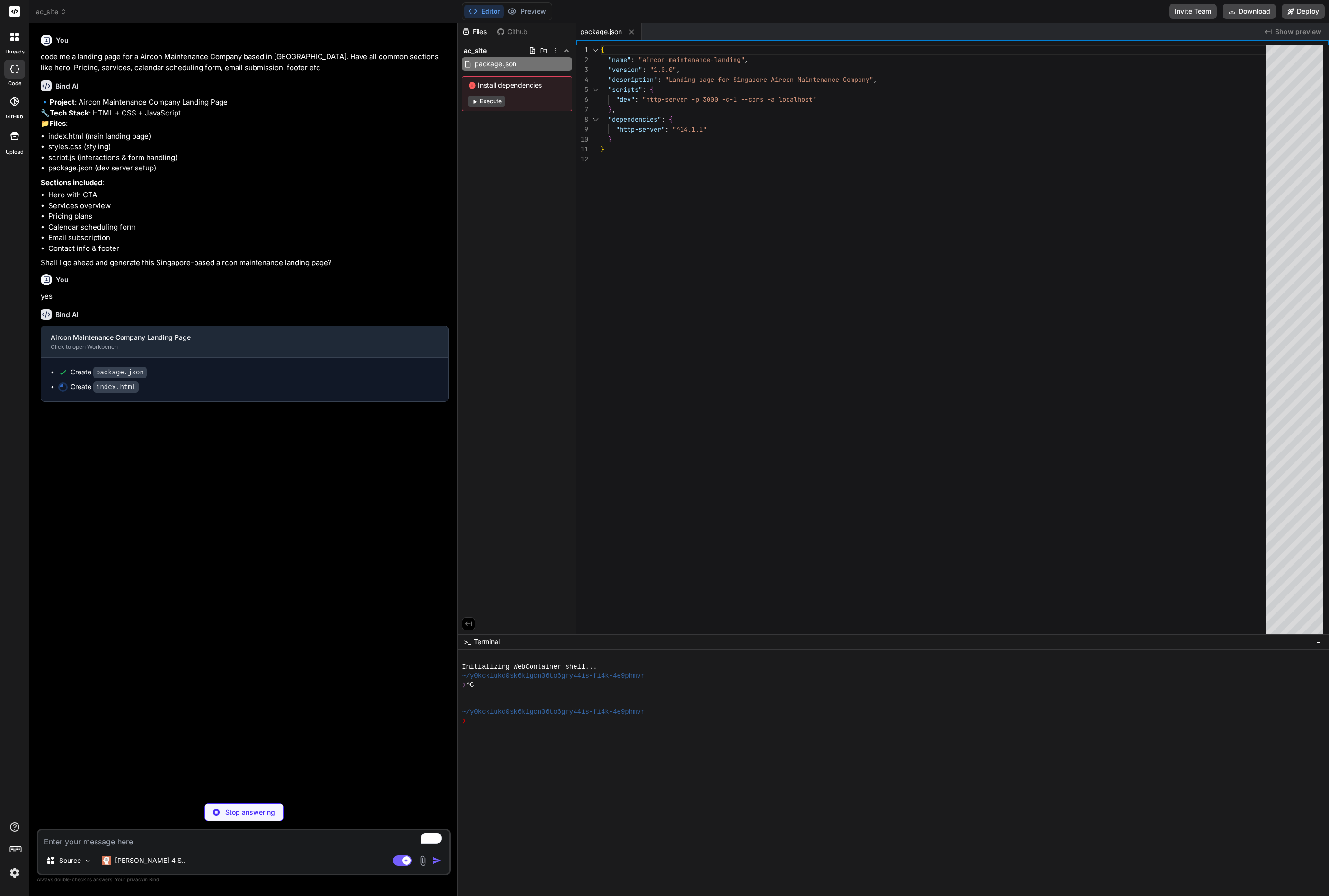
type textarea "x"
type textarea "</html>"
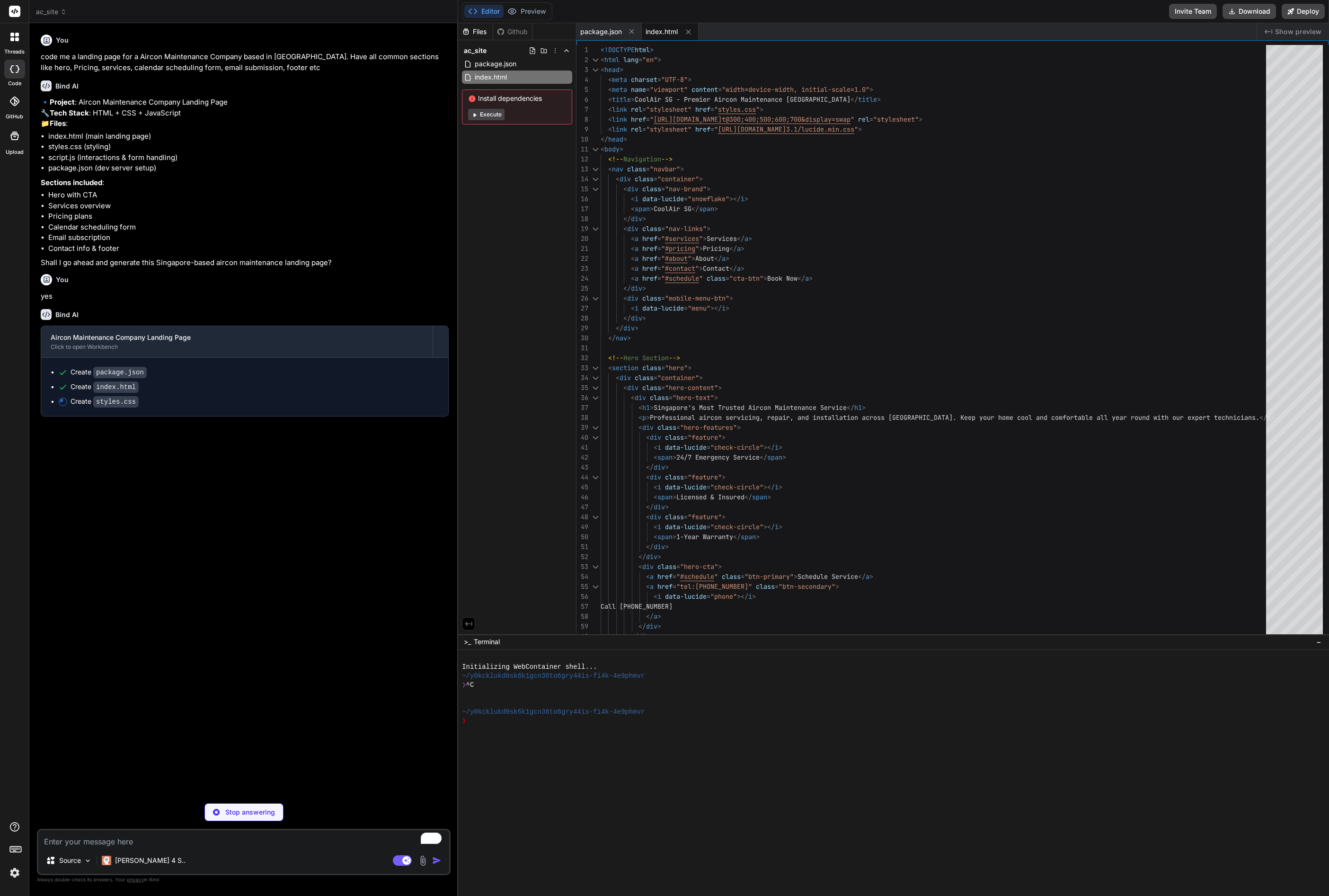
type textarea "x"
type textarea "} .hero-text h1 { font-size: 1.75rem; } }"
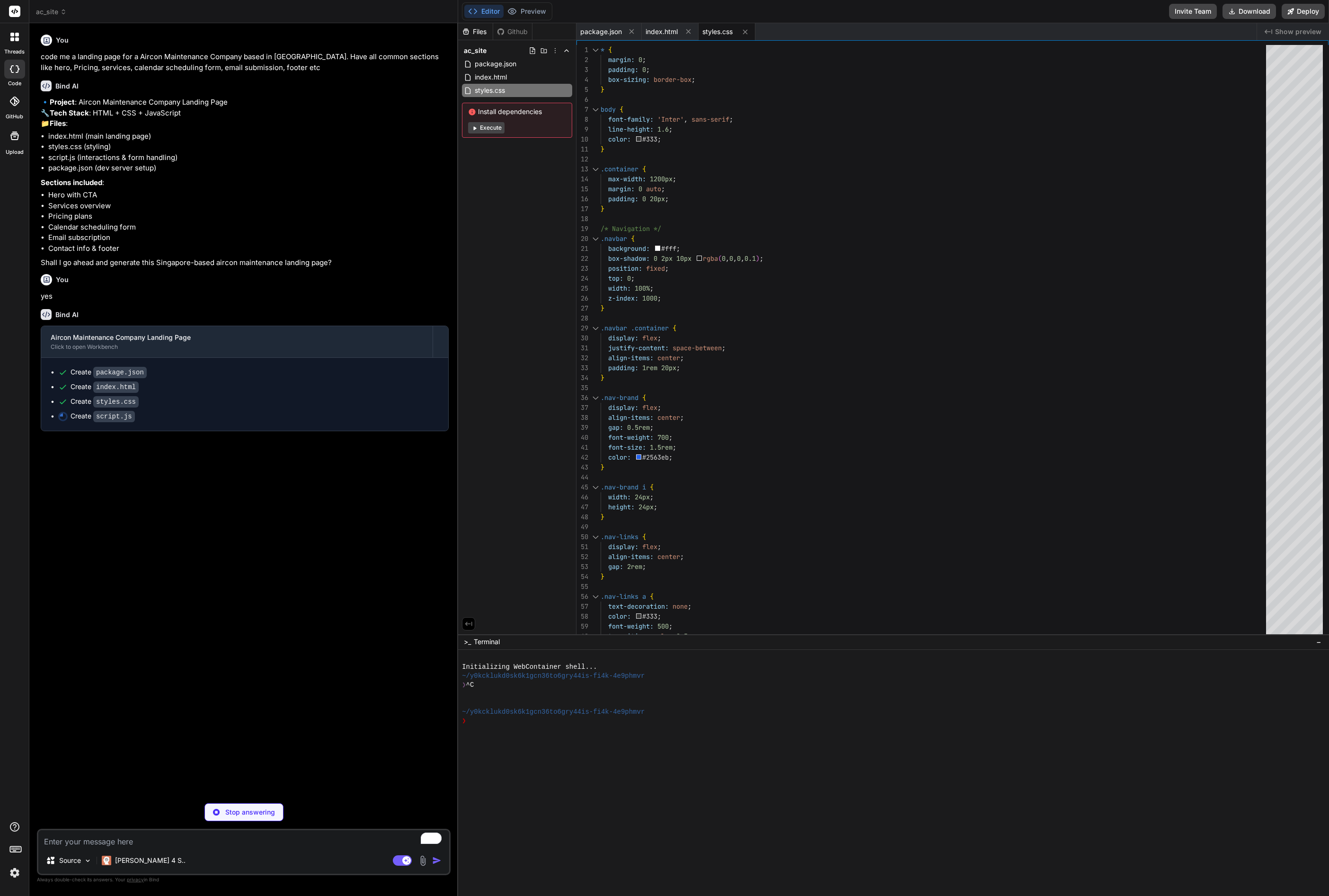
type textarea "x"
type textarea "if (e.target.type === 'tel') { const isValid = validatePhone(e.target.value); e…"
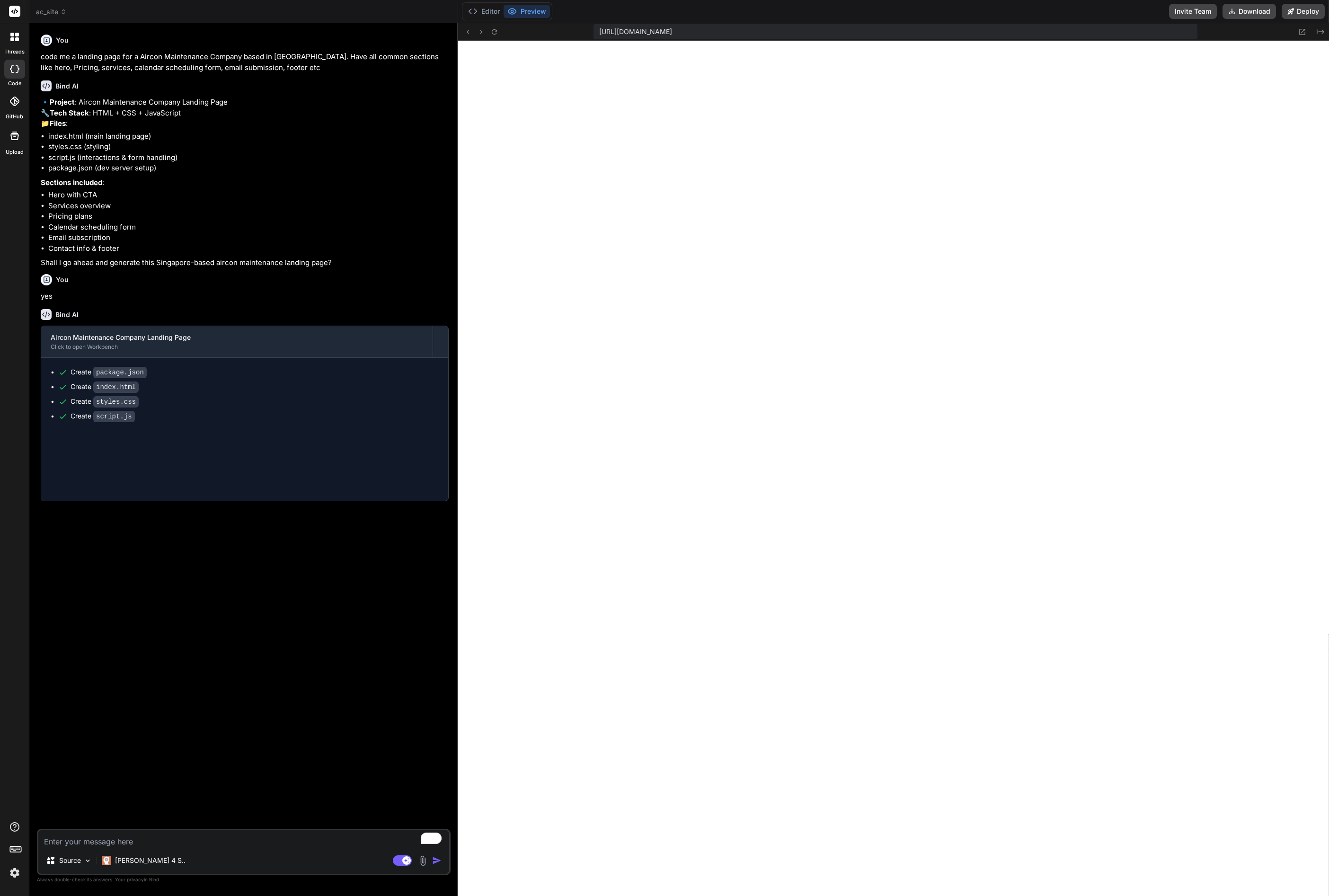
type textarea "x"
